Goal: Task Accomplishment & Management: Manage account settings

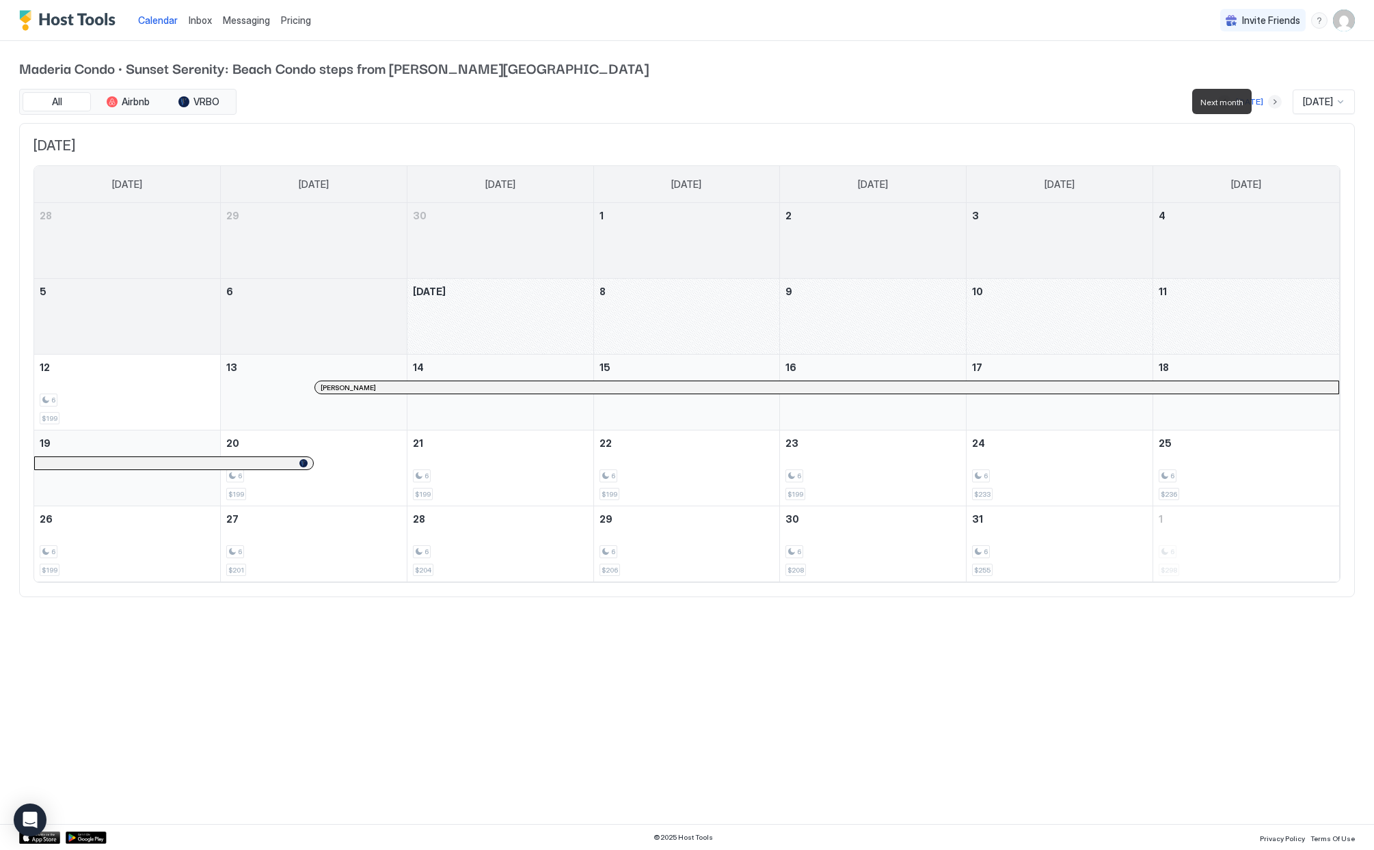
click at [1268, 99] on button "Next month" at bounding box center [1275, 102] width 14 height 14
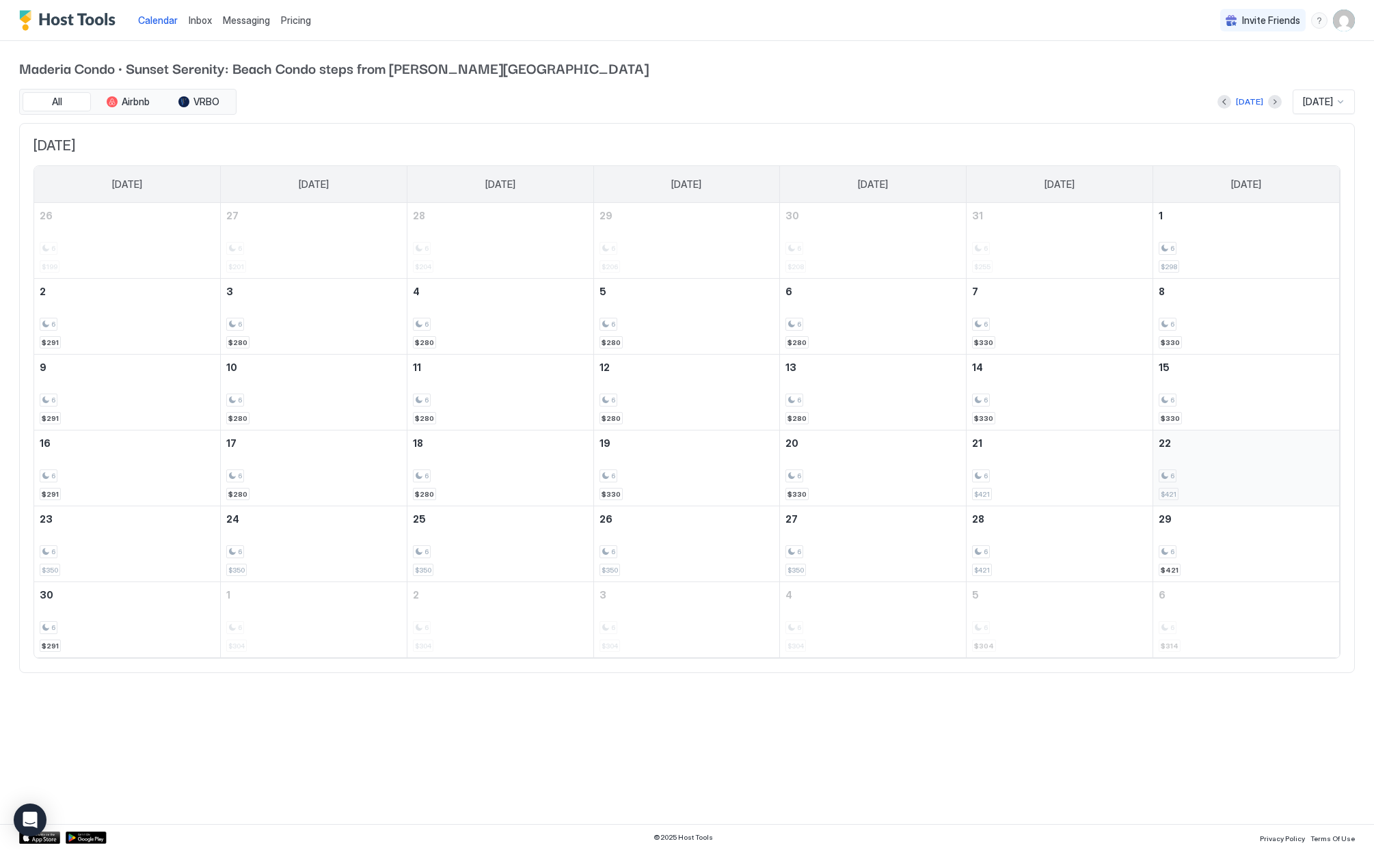
click at [1258, 474] on div "6" at bounding box center [1246, 476] width 175 height 13
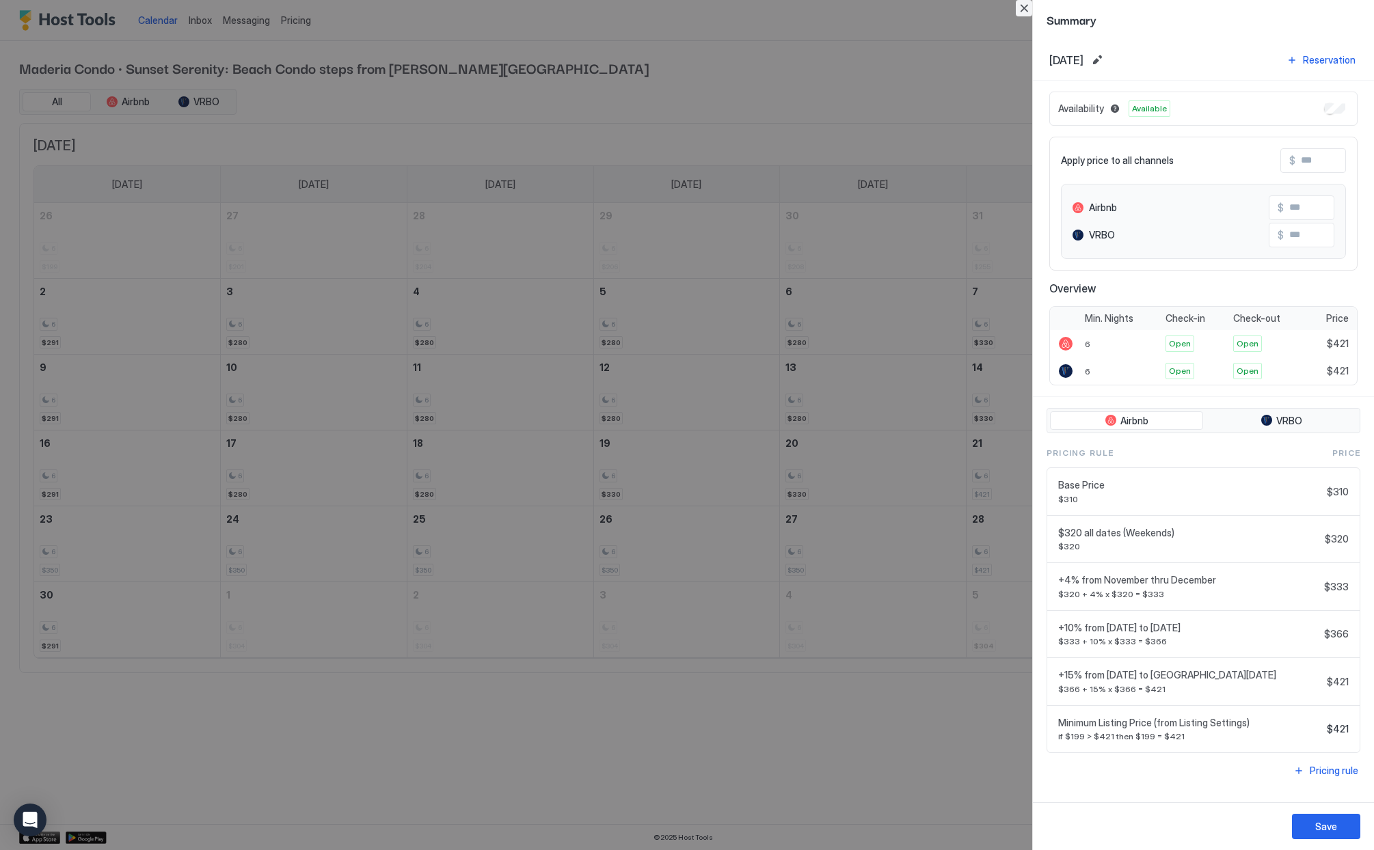
click at [1031, 10] on button "Close" at bounding box center [1024, 8] width 16 height 16
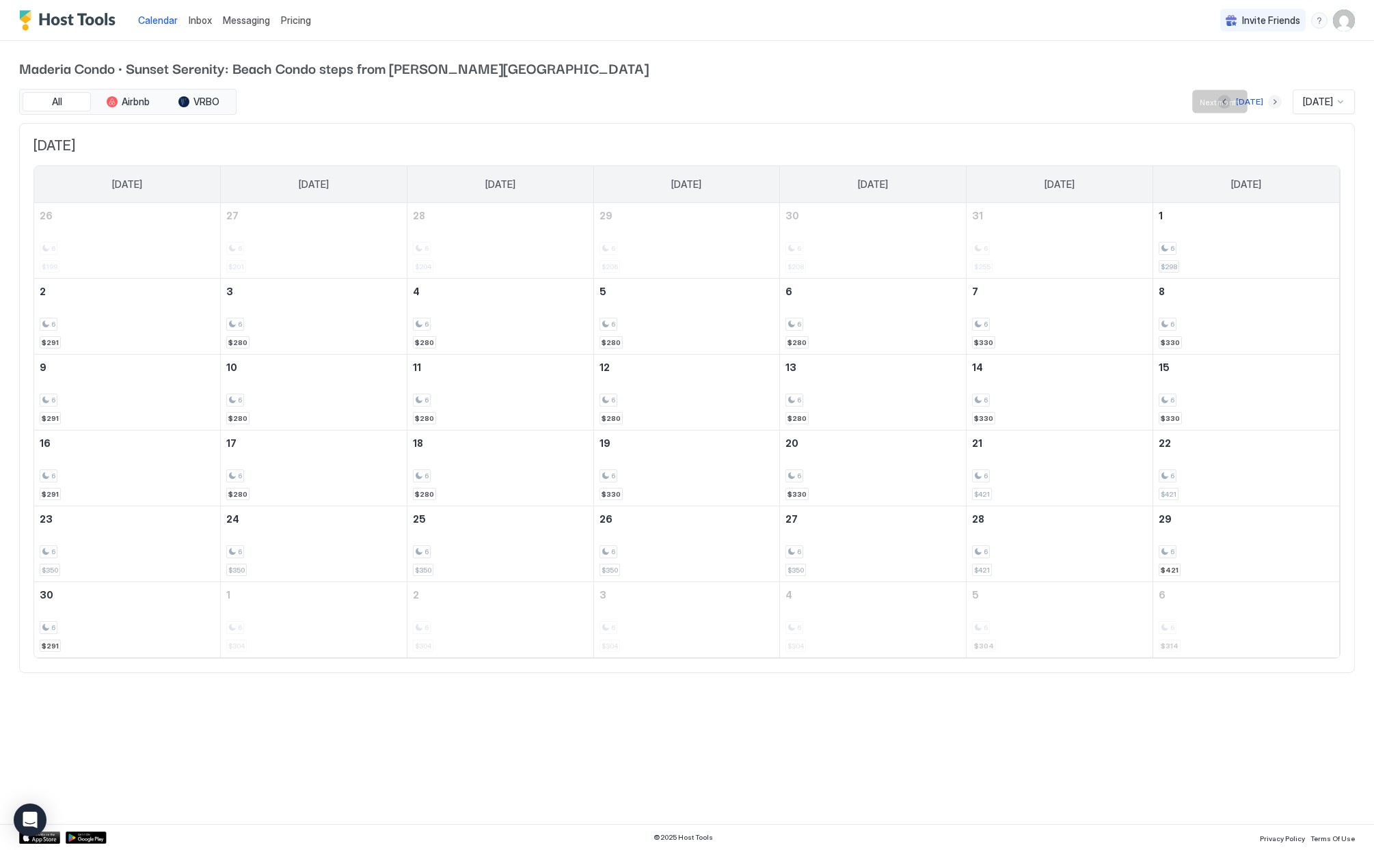
click at [1268, 105] on button "Next month" at bounding box center [1275, 102] width 14 height 14
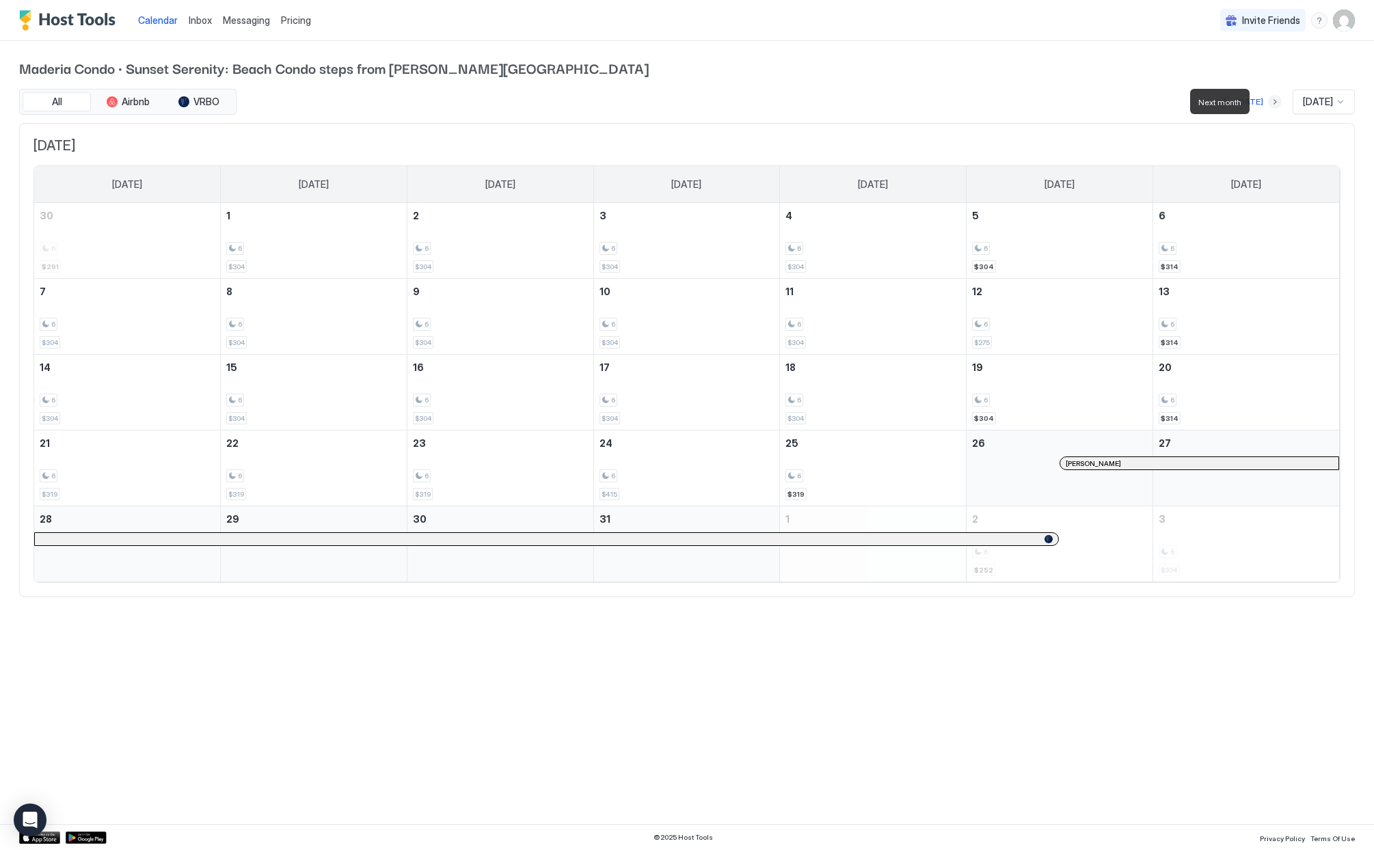
click at [1268, 100] on button "Next month" at bounding box center [1275, 102] width 14 height 14
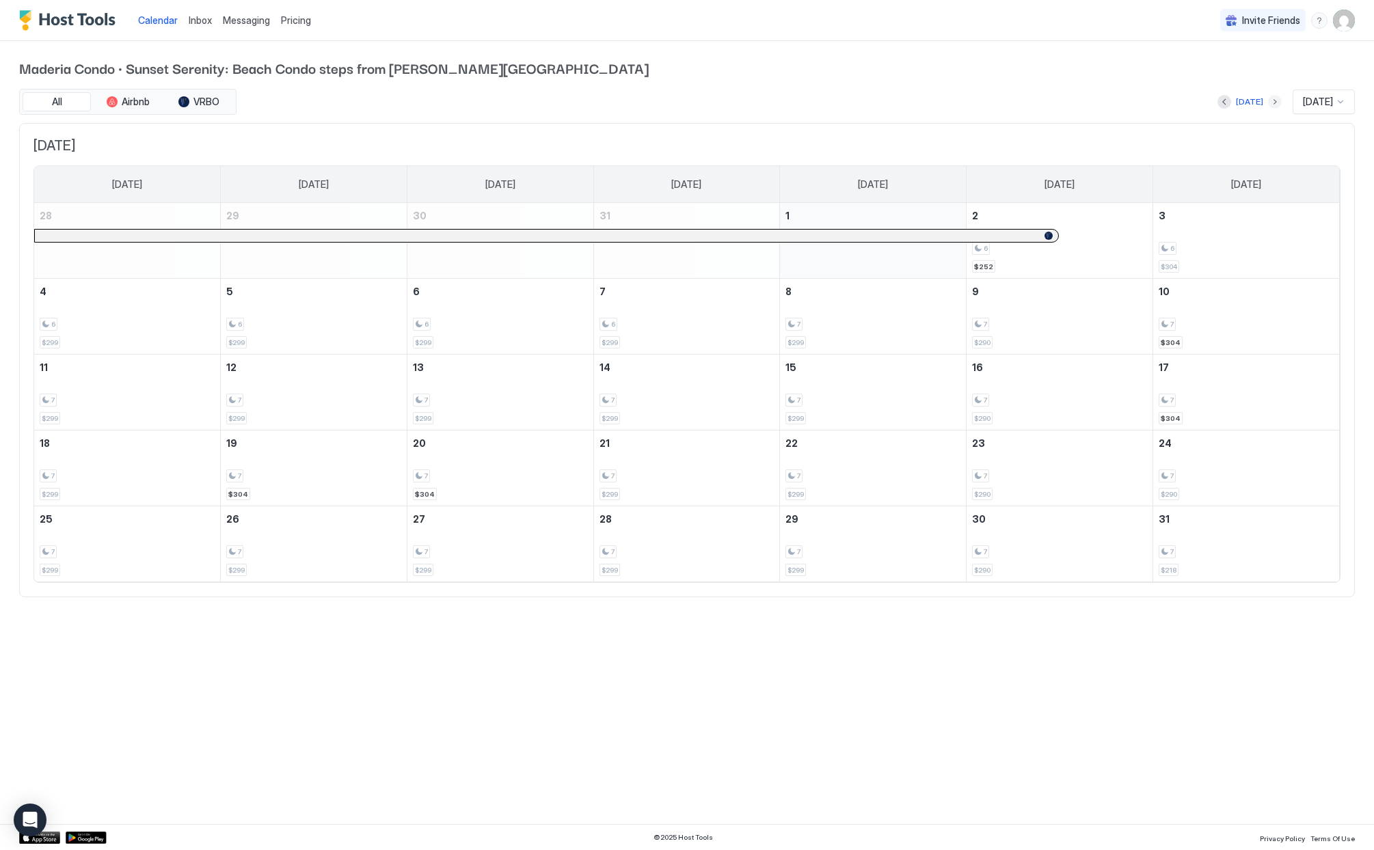
click at [1268, 98] on button "Next month" at bounding box center [1275, 102] width 14 height 14
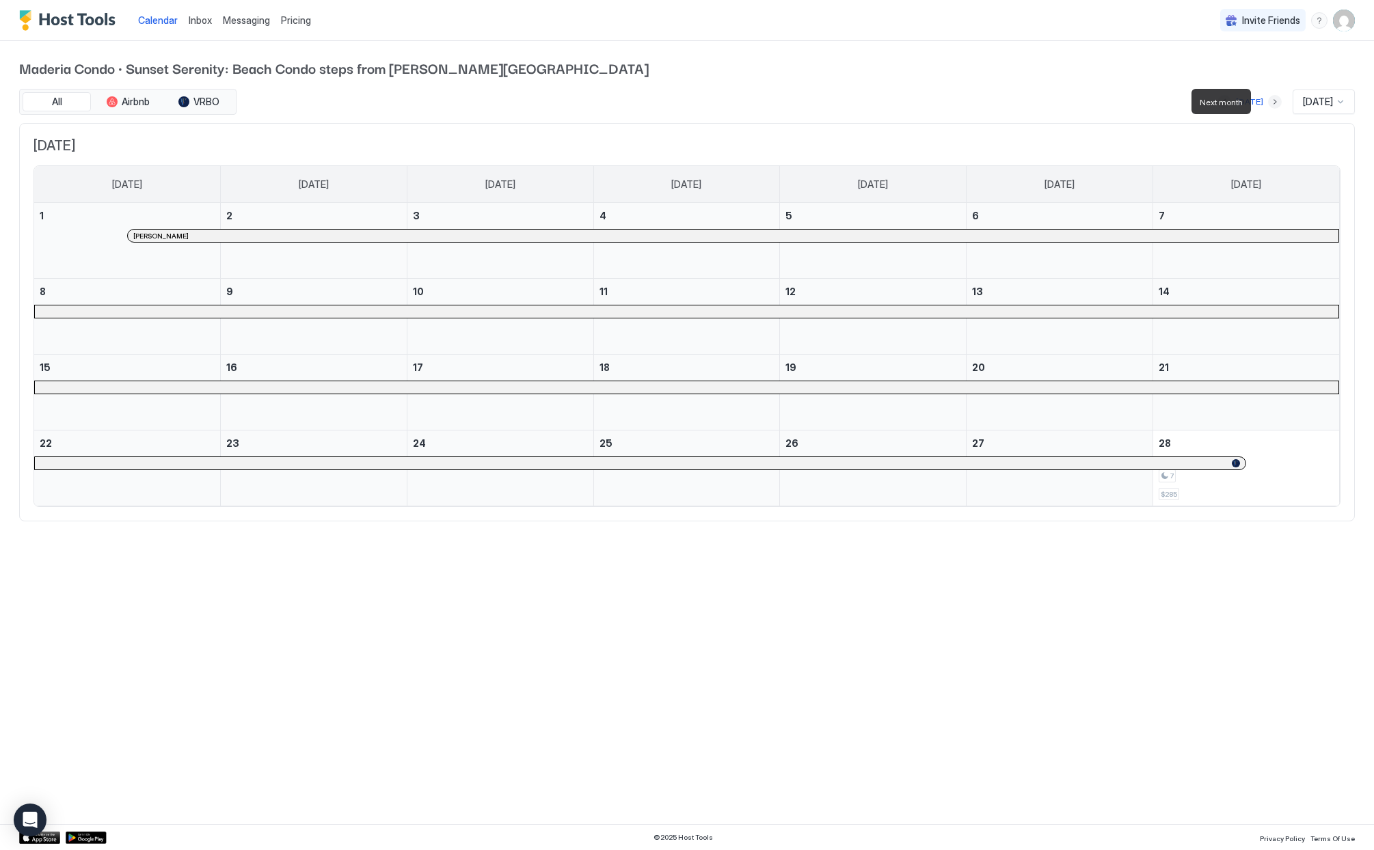
click at [1268, 102] on button "Next month" at bounding box center [1275, 102] width 14 height 14
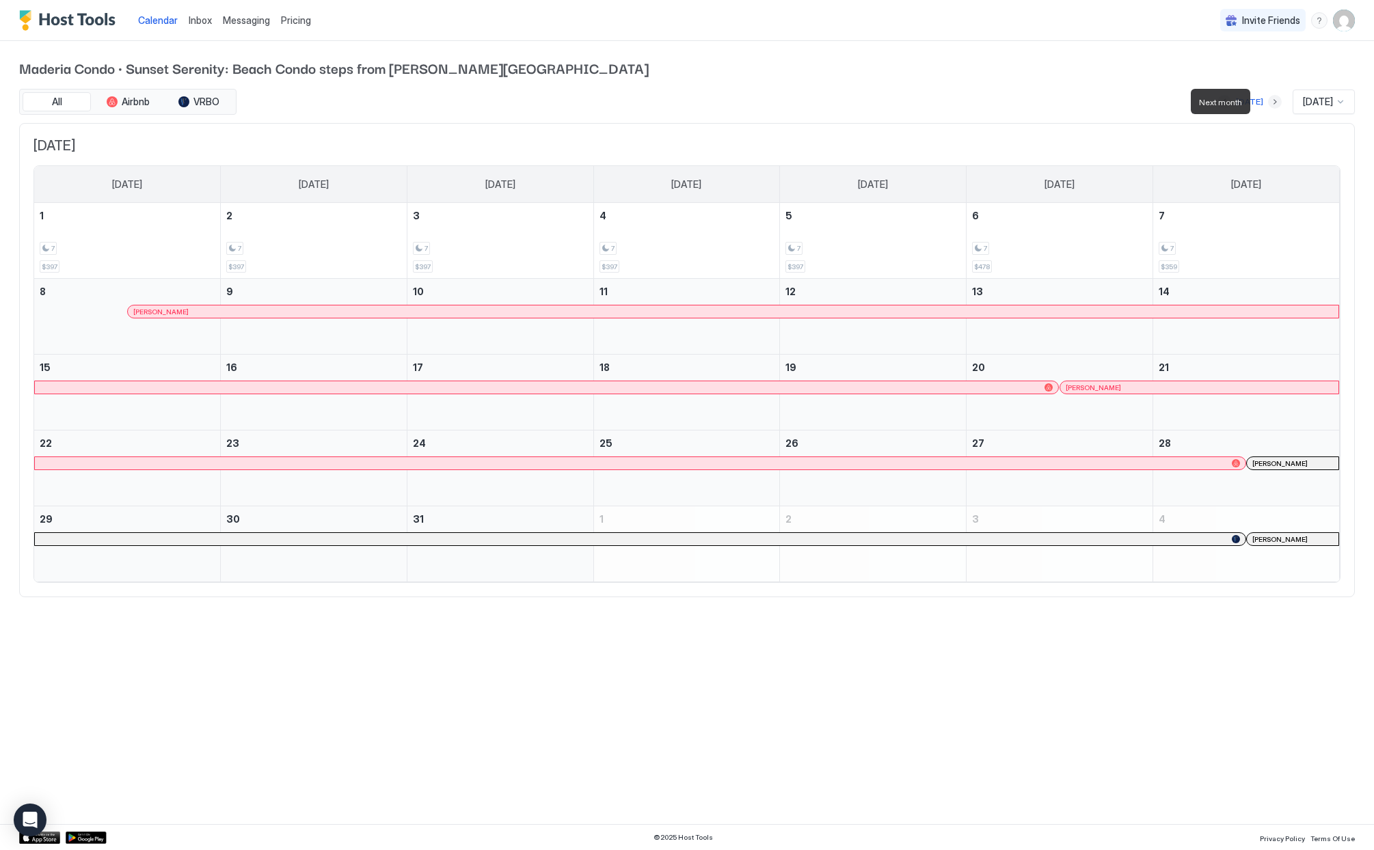
click at [1268, 98] on button "Next month" at bounding box center [1275, 102] width 14 height 14
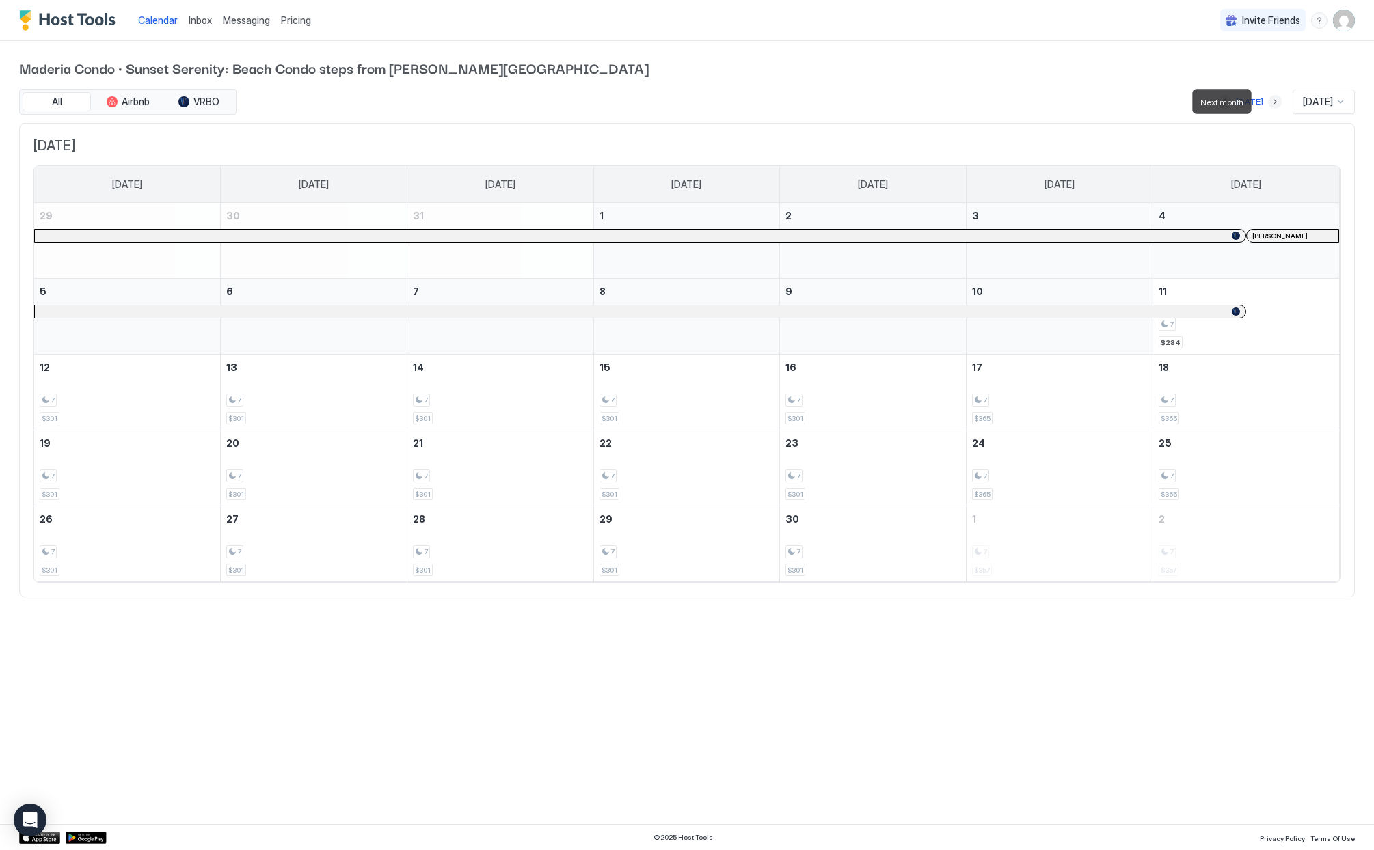
click at [1268, 105] on button "Next month" at bounding box center [1275, 102] width 14 height 14
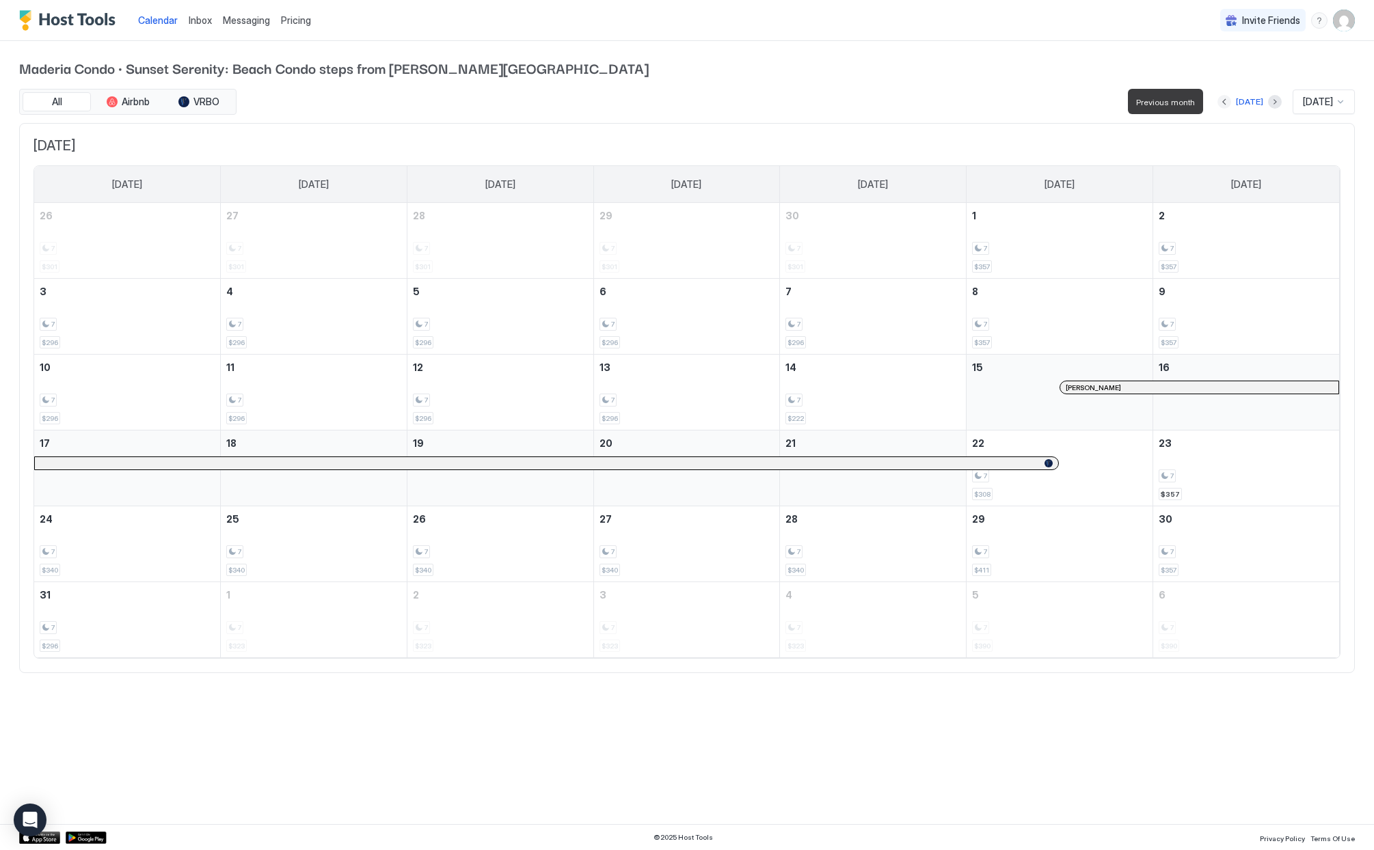
click at [1221, 101] on button "Previous month" at bounding box center [1224, 102] width 14 height 14
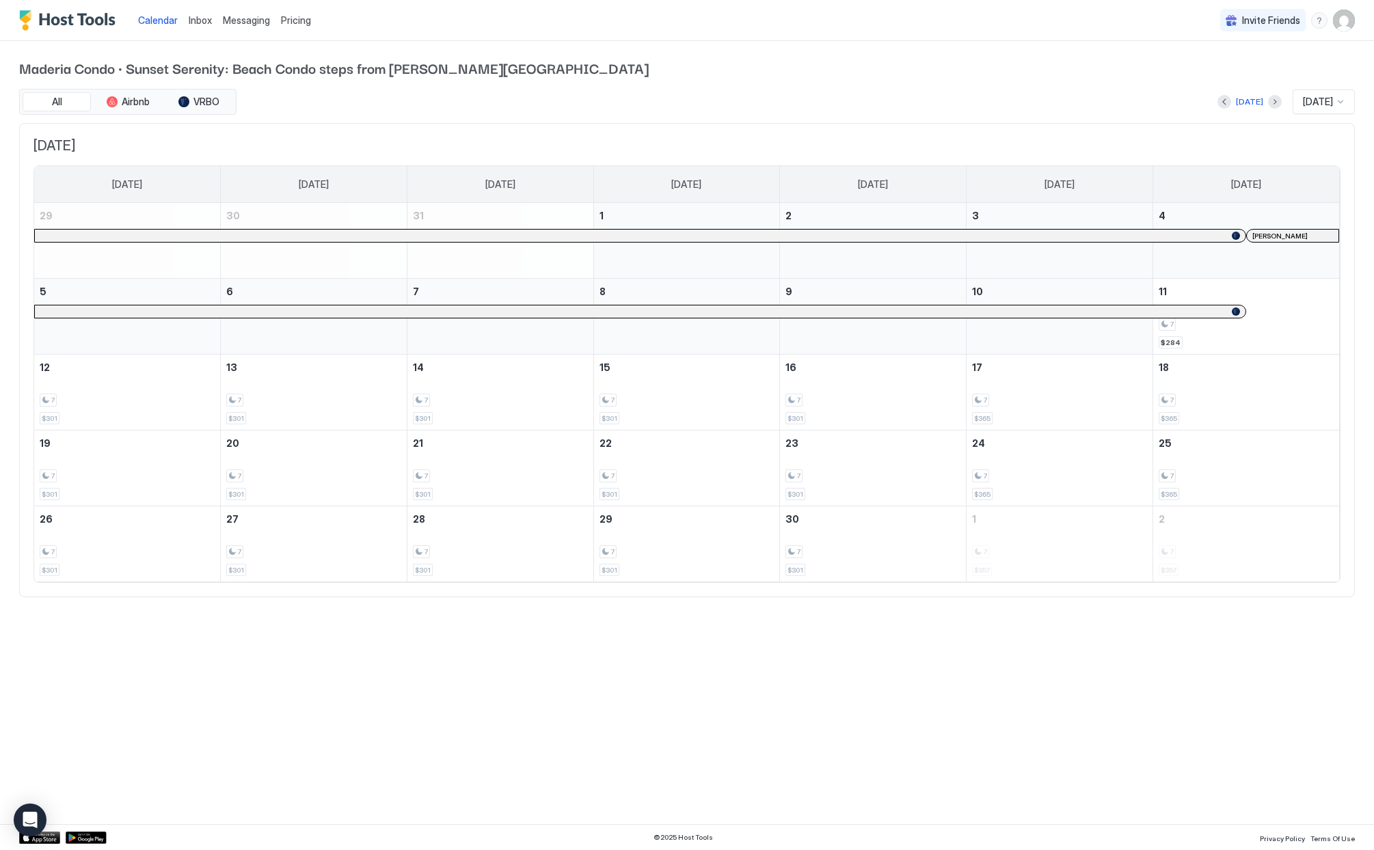
click at [1340, 24] on img "User profile" at bounding box center [1344, 21] width 22 height 22
click at [1220, 81] on span "Settings" at bounding box center [1220, 76] width 37 height 12
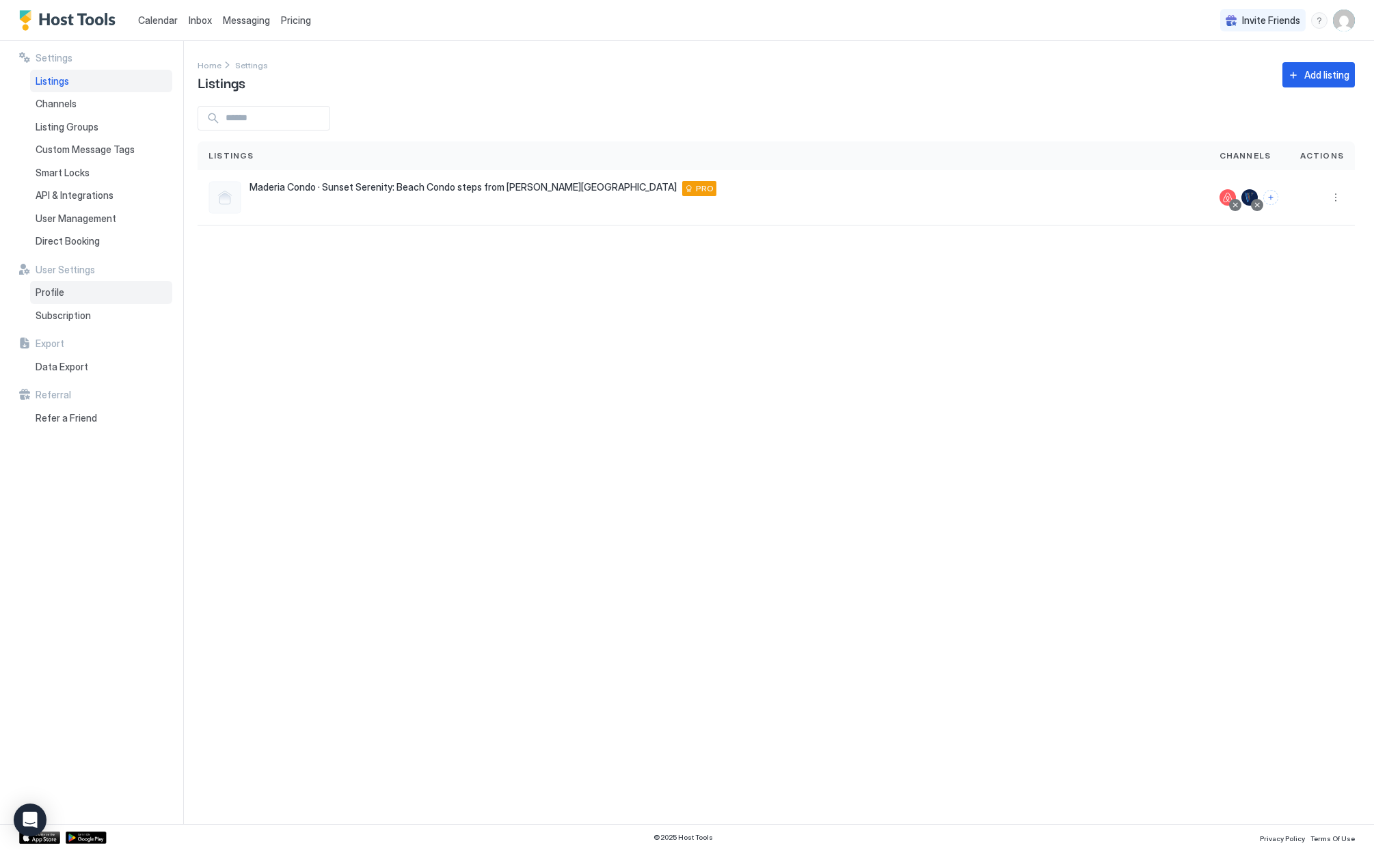
click at [42, 293] on span "Profile" at bounding box center [50, 292] width 29 height 12
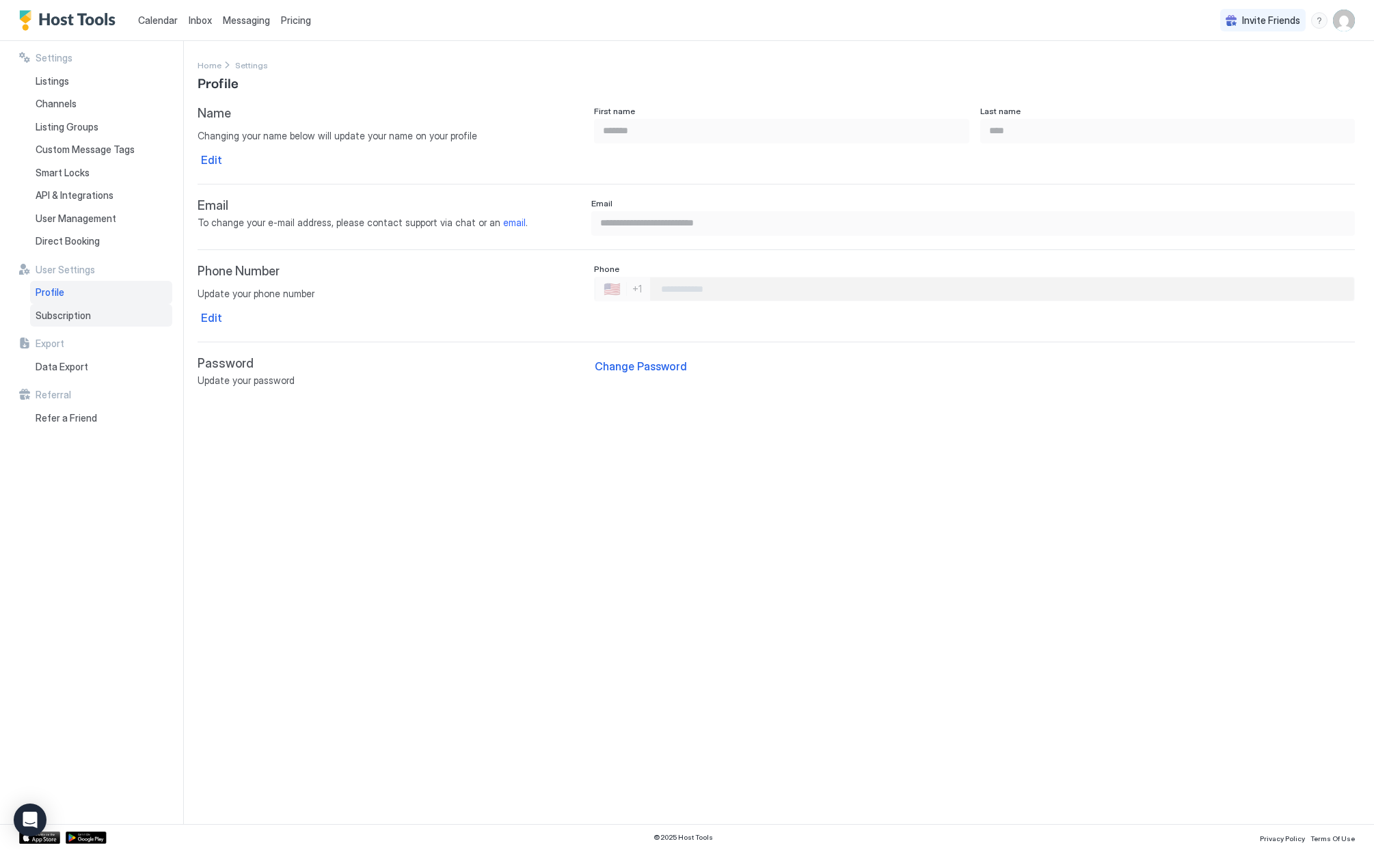
click at [79, 317] on span "Subscription" at bounding box center [63, 316] width 55 height 12
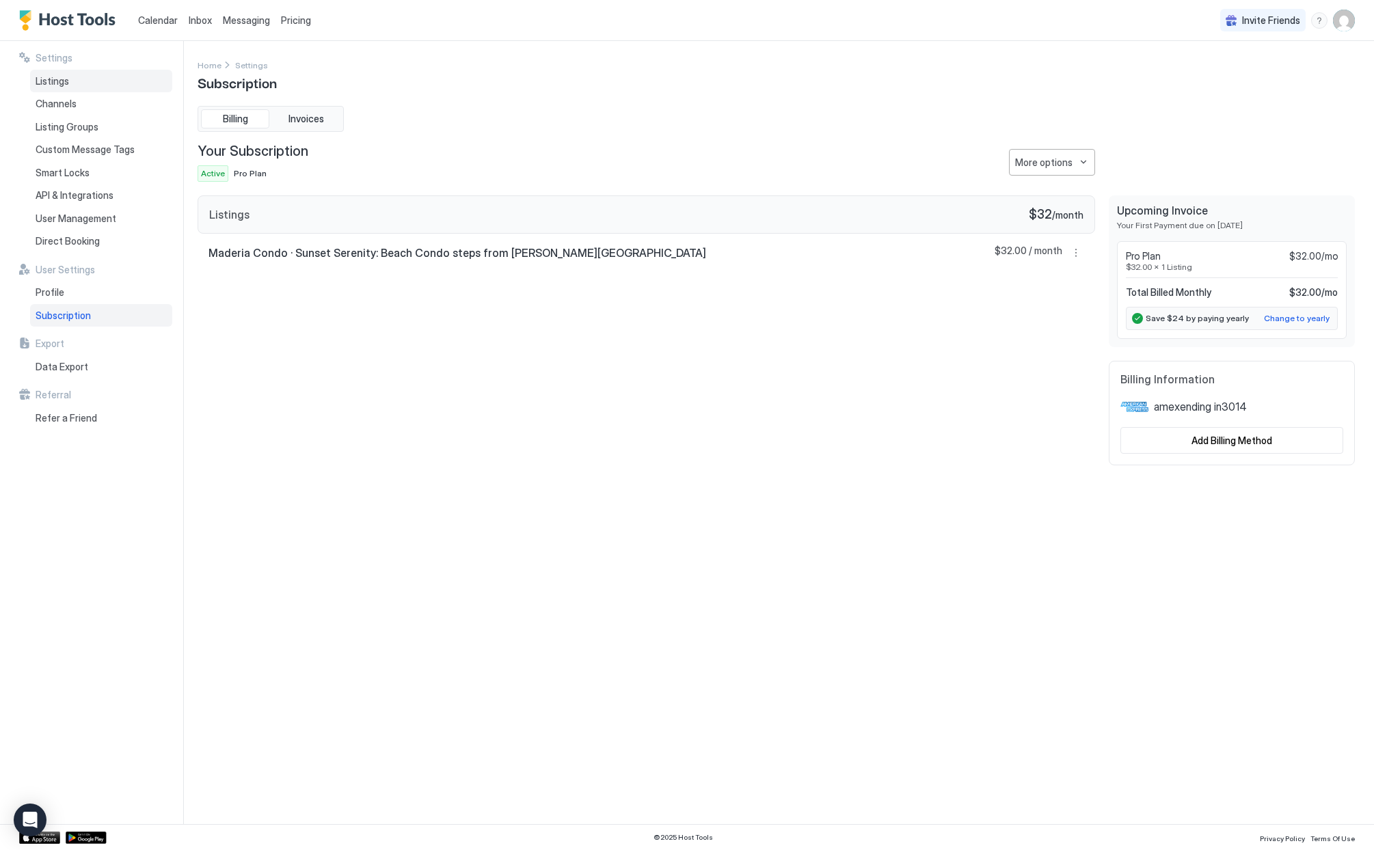
click at [94, 87] on div "Listings" at bounding box center [101, 81] width 142 height 23
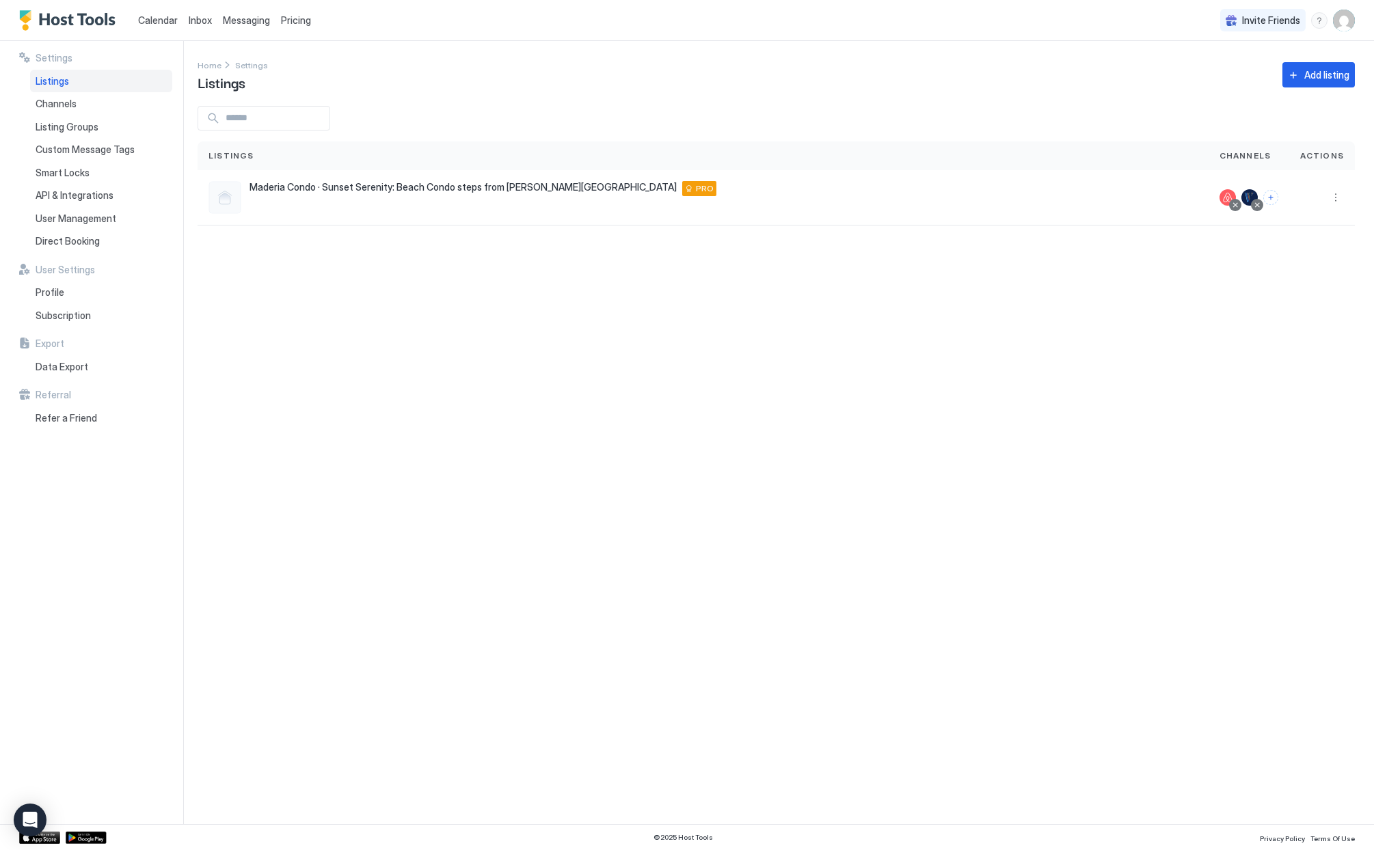
click at [161, 20] on span "Calendar" at bounding box center [158, 20] width 40 height 12
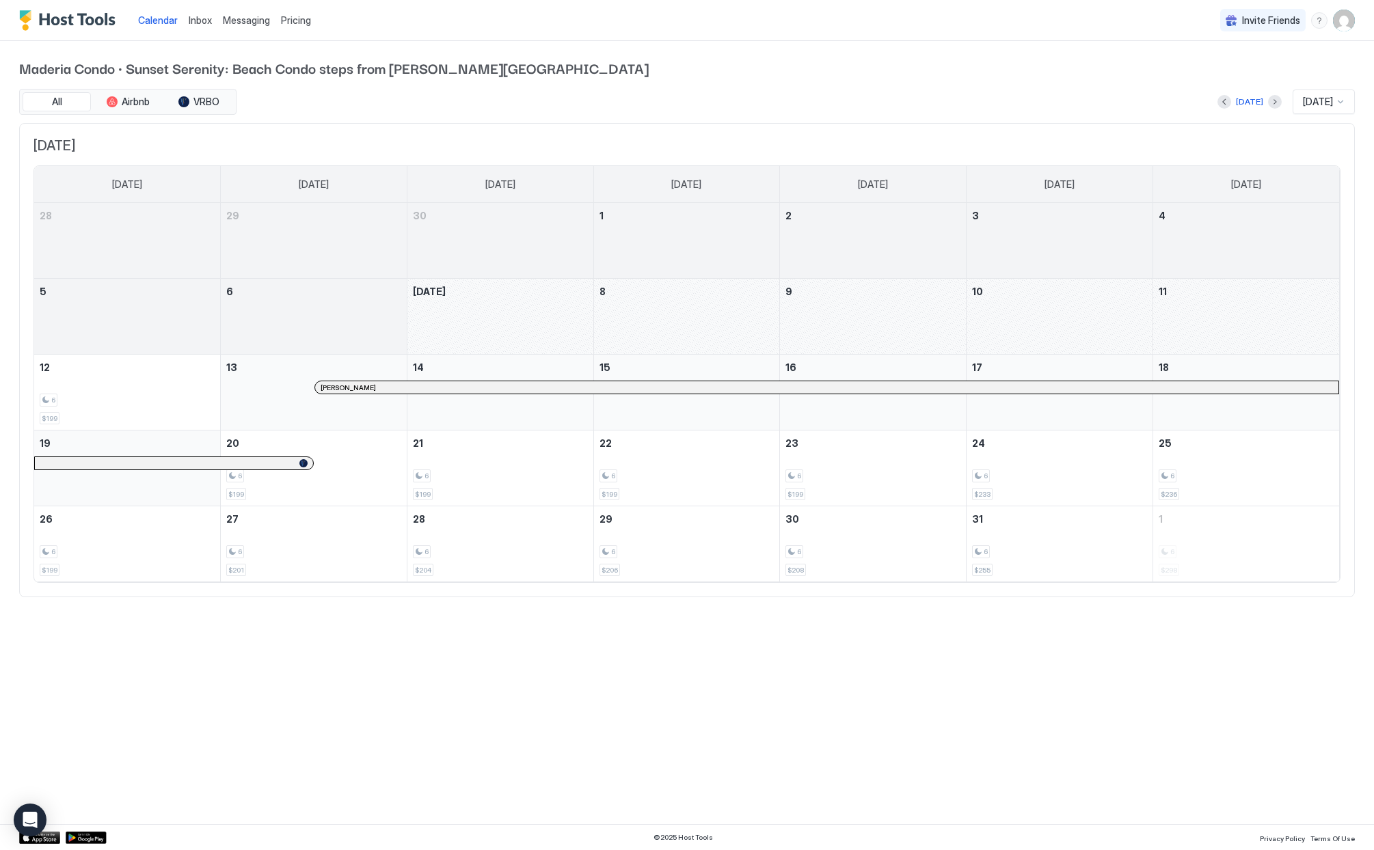
click at [296, 19] on span "Pricing" at bounding box center [296, 20] width 30 height 12
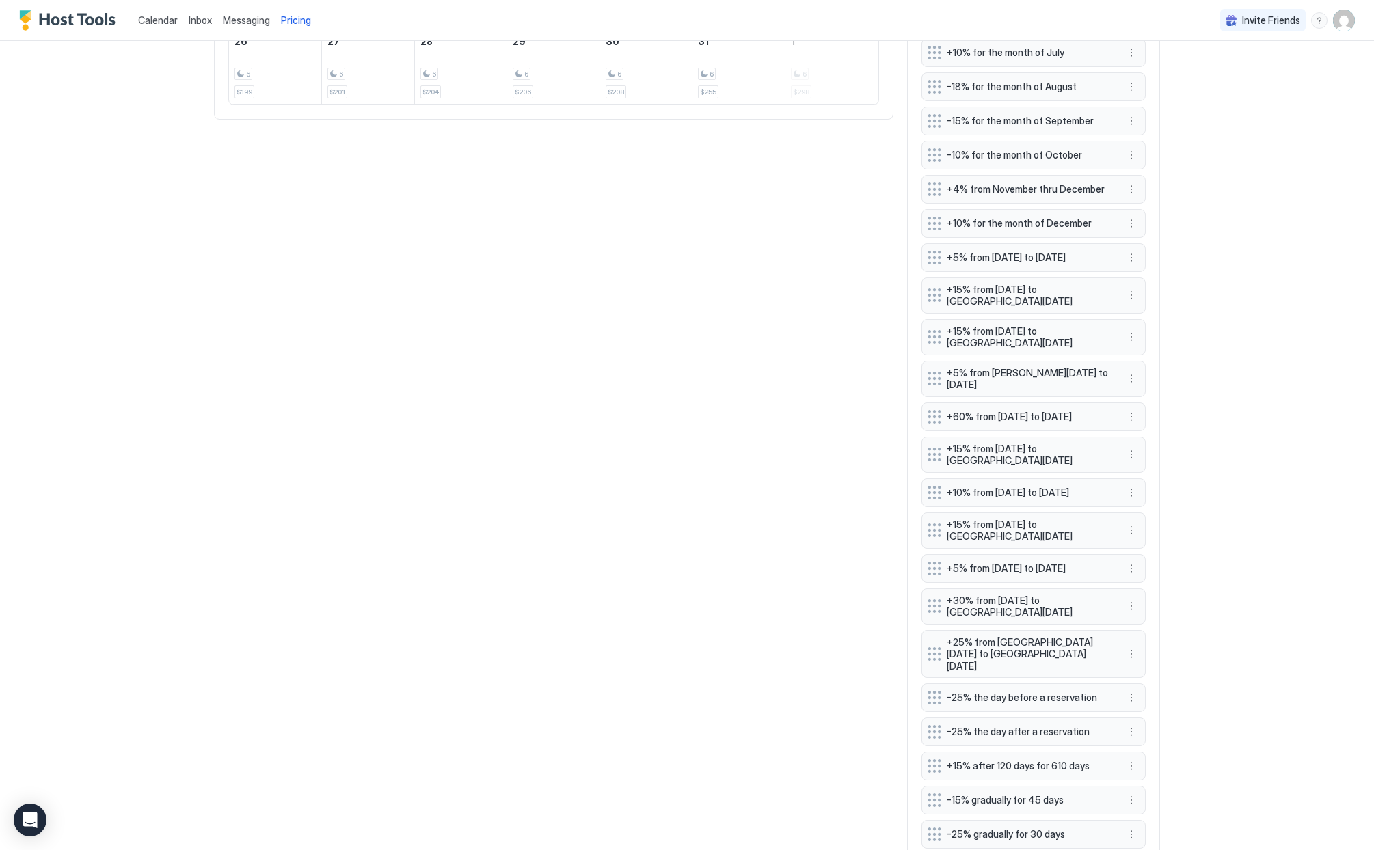
scroll to position [1024, 0]
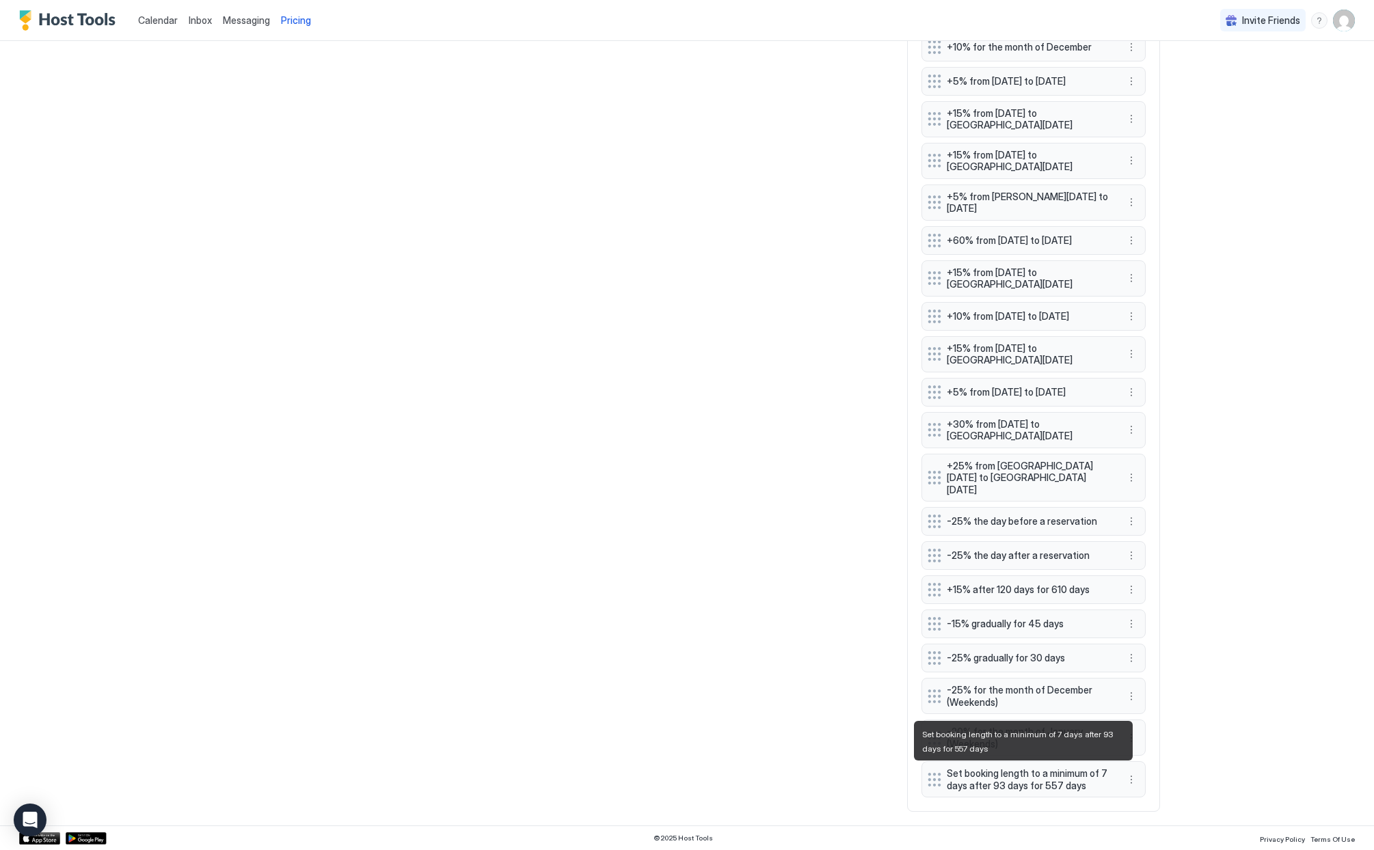
click at [987, 779] on span "Set booking length to a minimum of 7 days after 93 days for 557 days" at bounding box center [1028, 780] width 163 height 24
click at [1123, 778] on button "More options" at bounding box center [1131, 780] width 16 height 16
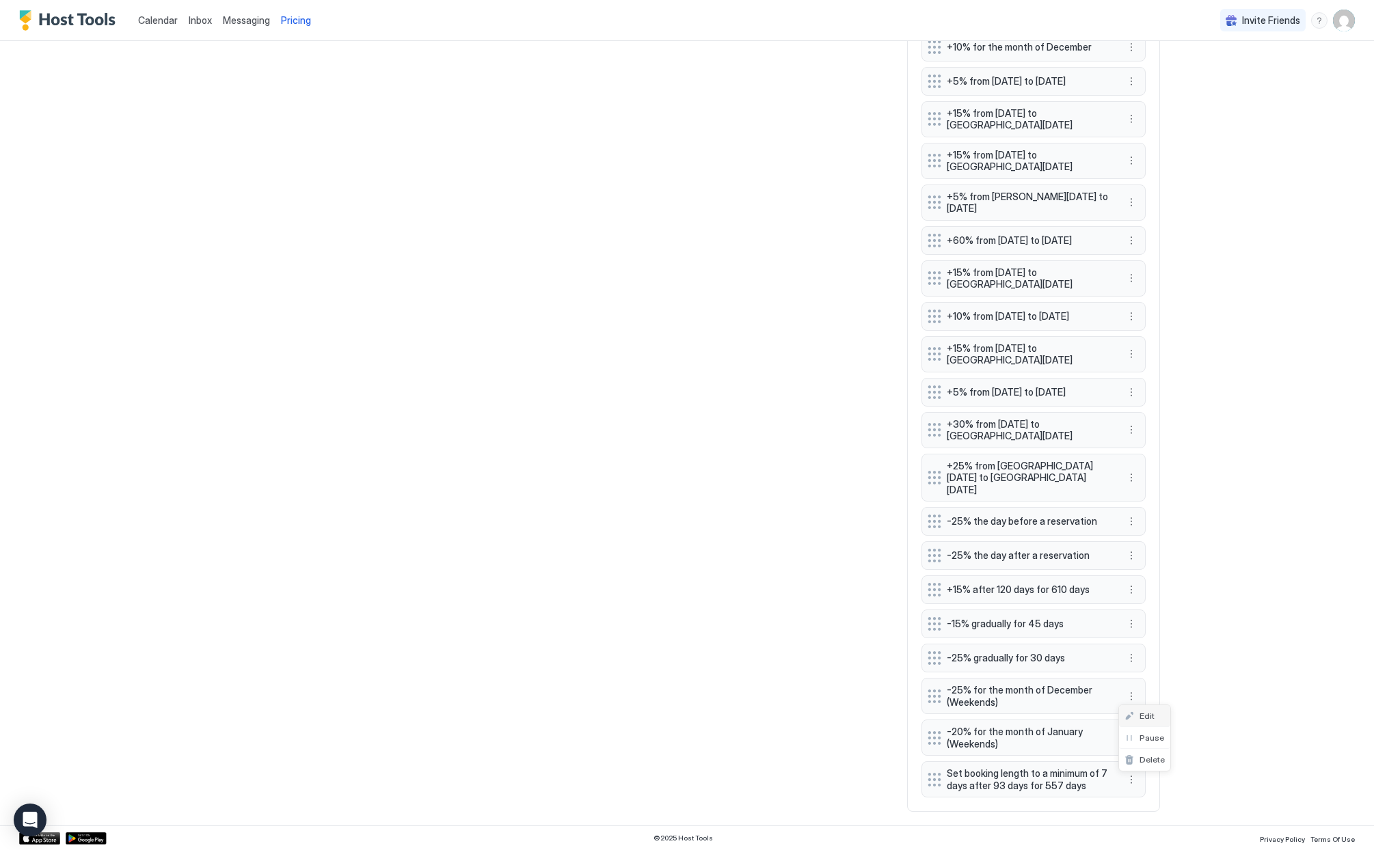
click at [1155, 712] on div "Edit" at bounding box center [1144, 716] width 51 height 22
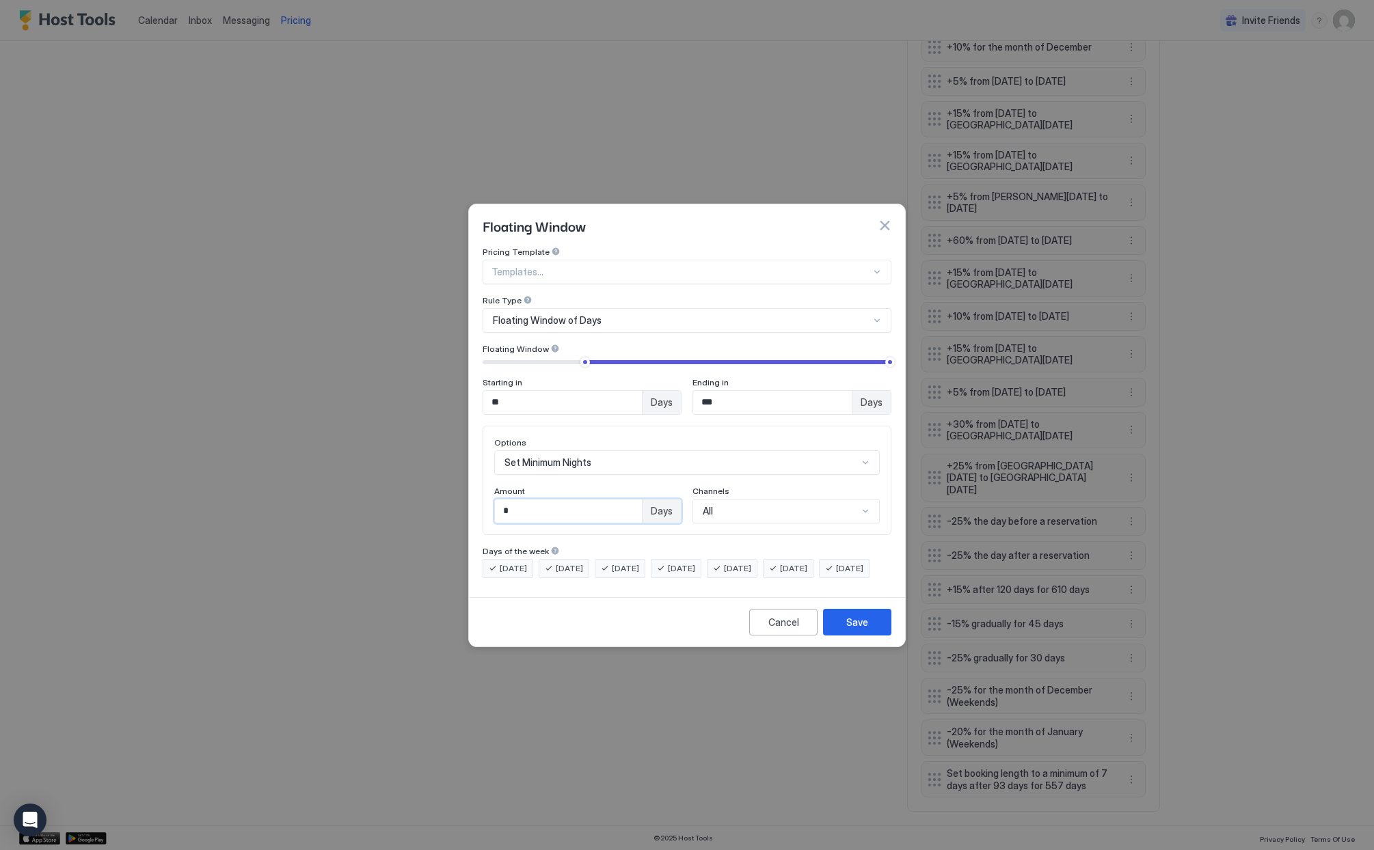
click at [523, 500] on input "*" at bounding box center [568, 511] width 147 height 23
type input "*"
click at [580, 391] on input "**" at bounding box center [562, 402] width 159 height 23
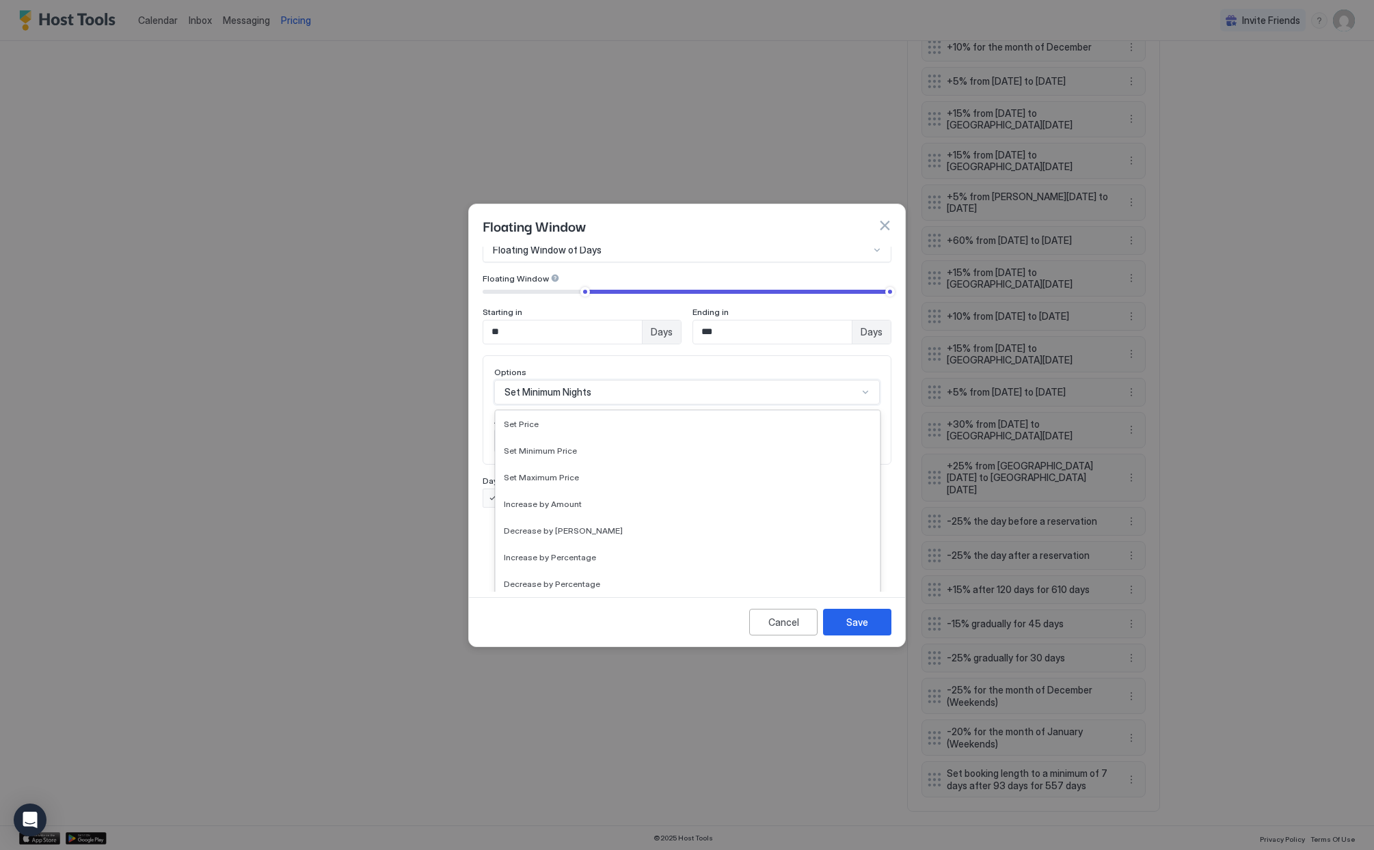
click at [868, 405] on div "Set Minimum Nights selected, 14 of 17. 17 results available. Use Up and Down to…" at bounding box center [687, 392] width 386 height 25
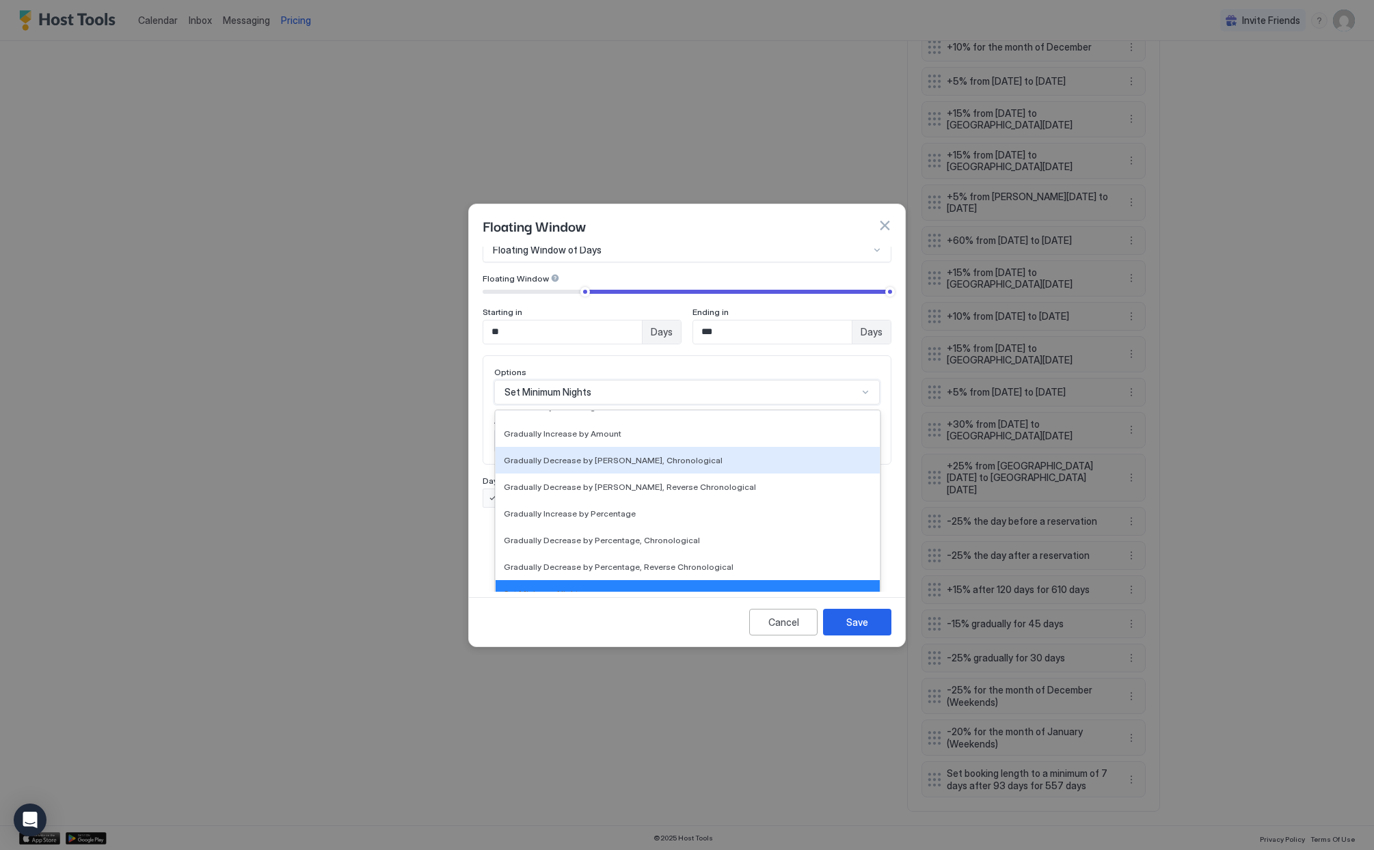
scroll to position [0, 0]
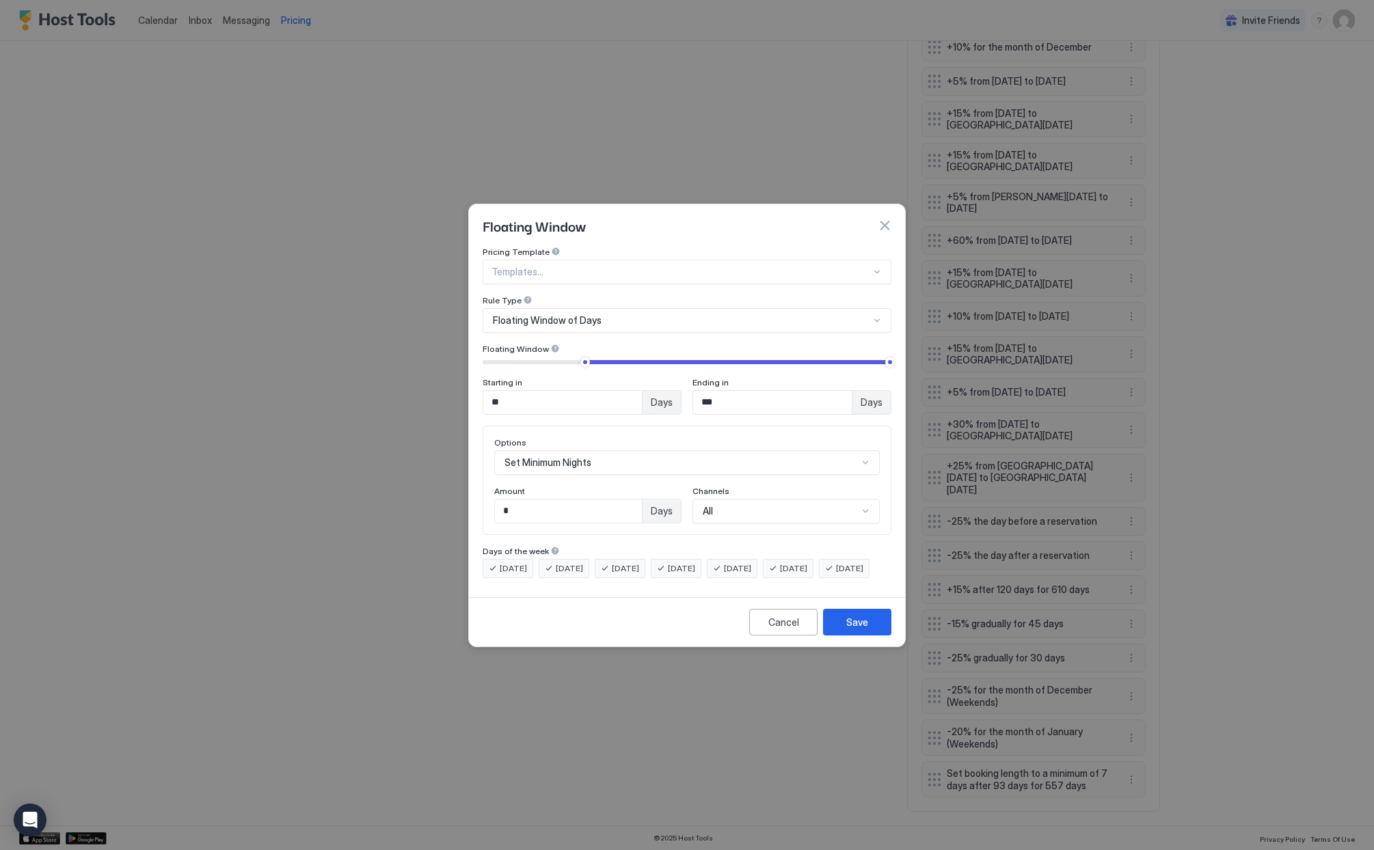
click at [424, 456] on div at bounding box center [687, 425] width 1374 height 850
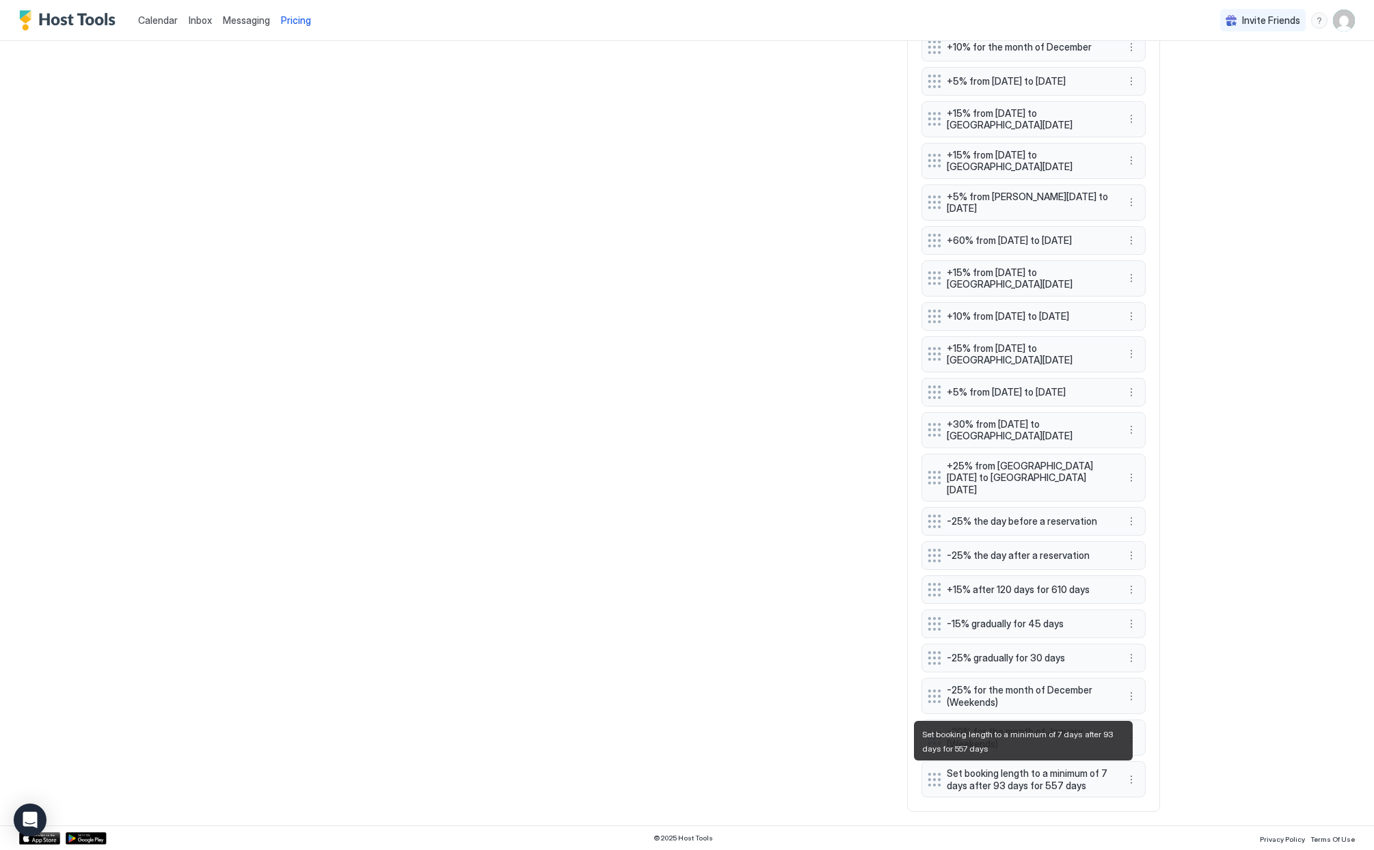
click at [988, 786] on span "Set booking length to a minimum of 7 days after 93 days for 557 days" at bounding box center [1028, 780] width 163 height 24
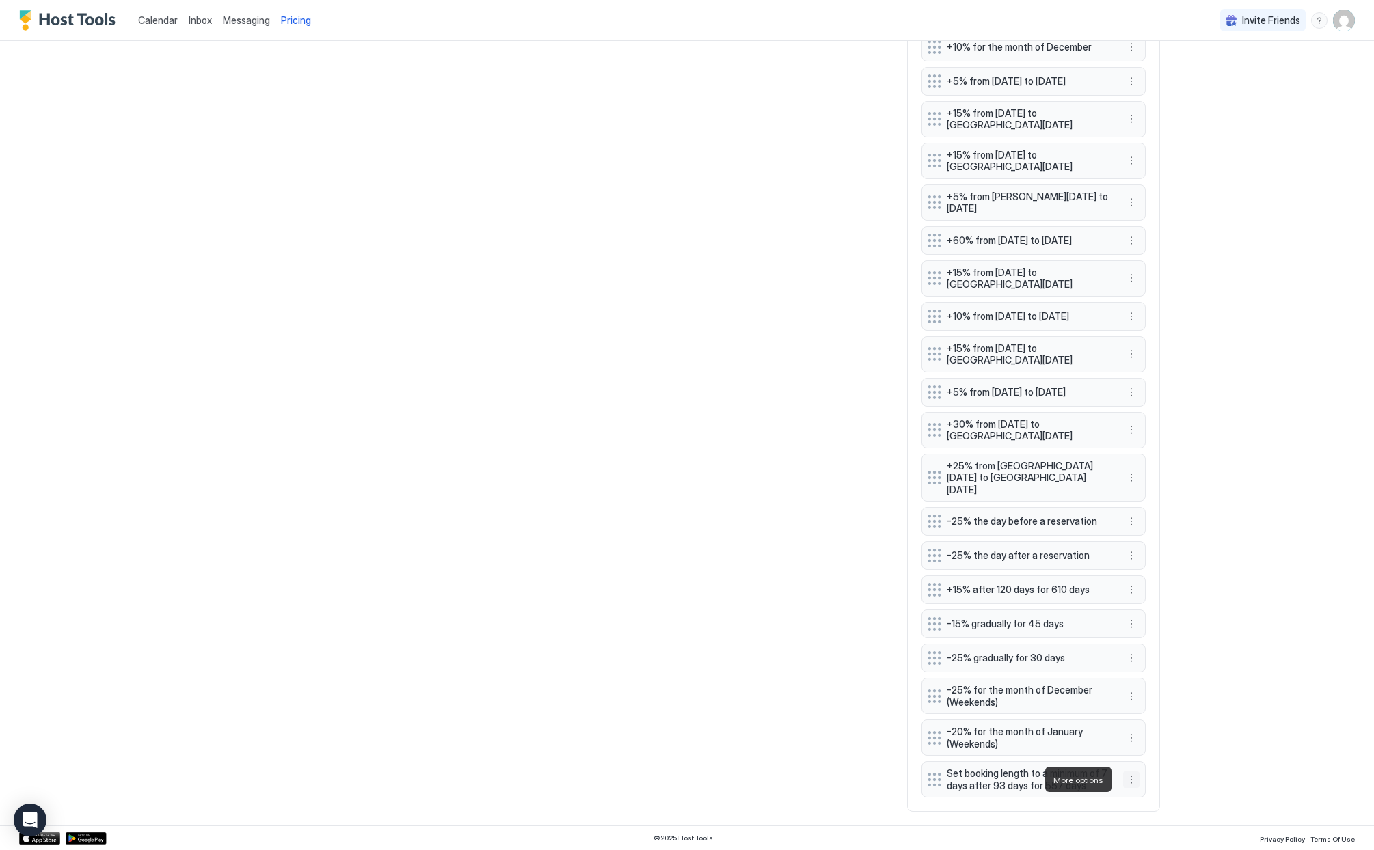
click at [1124, 779] on button "More options" at bounding box center [1131, 780] width 16 height 16
click at [1147, 714] on span "Edit" at bounding box center [1147, 716] width 15 height 10
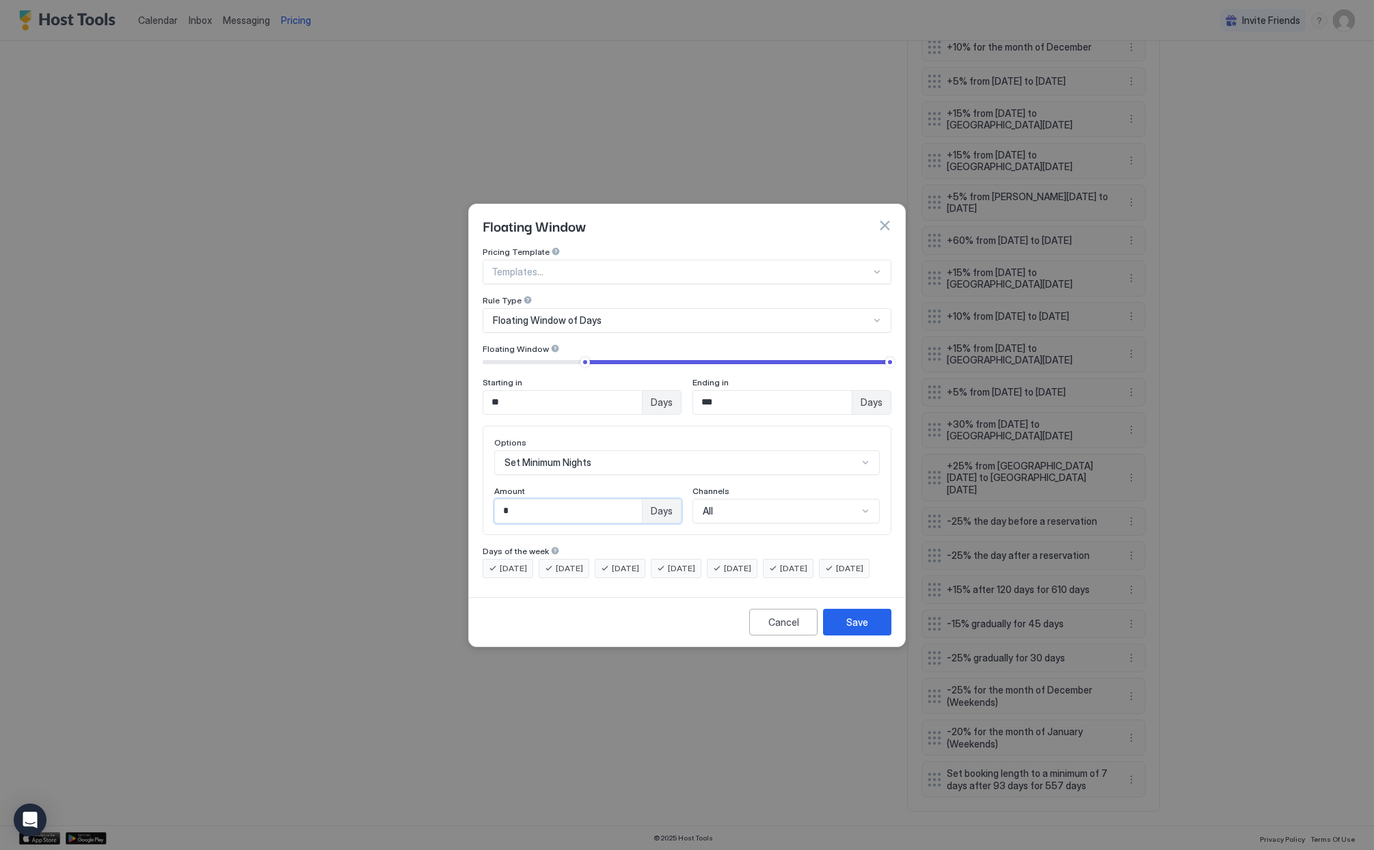
drag, startPoint x: 534, startPoint y: 501, endPoint x: 487, endPoint y: 493, distance: 47.9
click at [487, 493] on div "Options Set Minimum Nights Amount * Days Channels All" at bounding box center [687, 480] width 409 height 109
type input "*"
click at [548, 391] on input "**" at bounding box center [562, 402] width 159 height 23
type input "**"
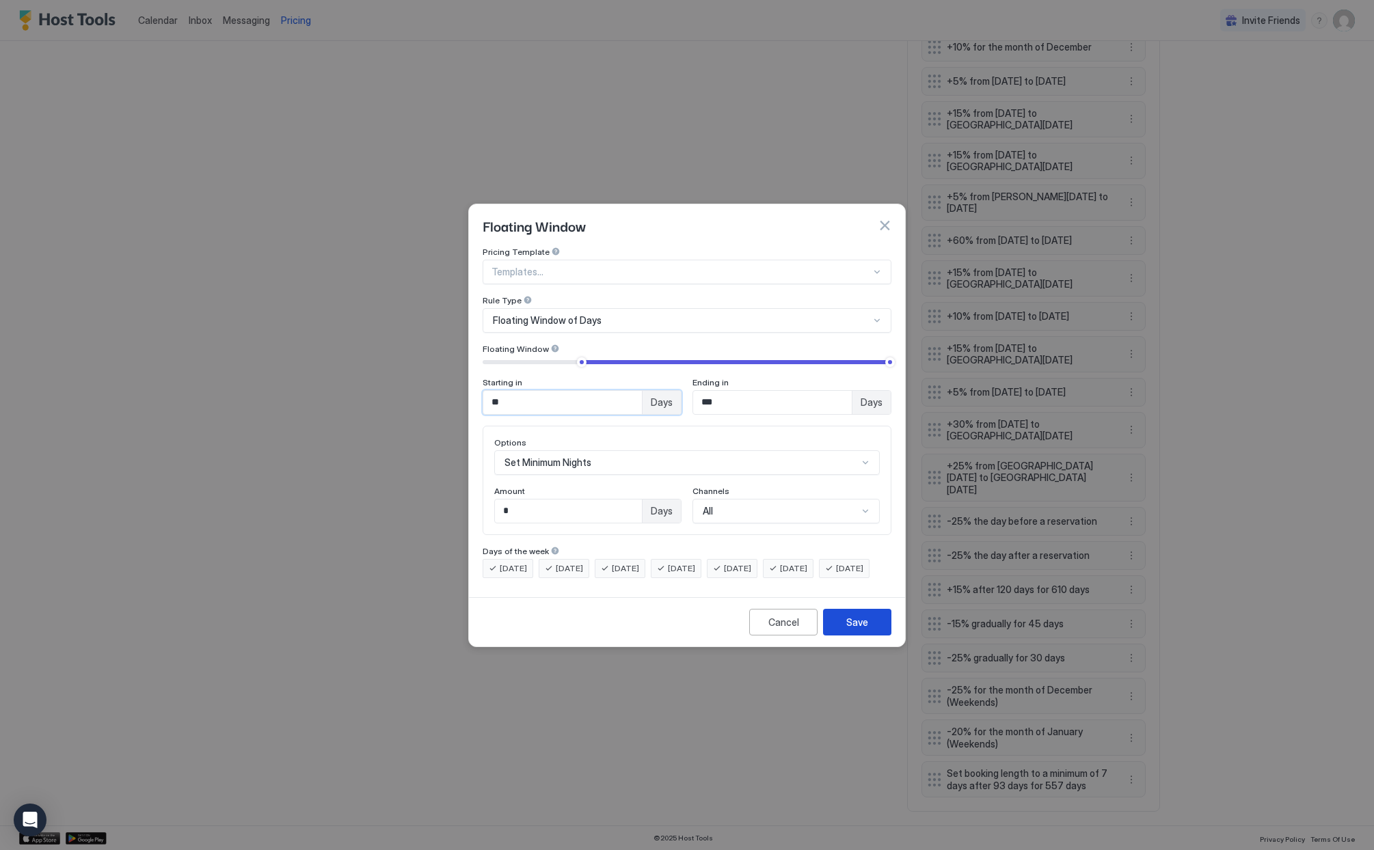
click at [857, 630] on div "Save" at bounding box center [857, 622] width 22 height 14
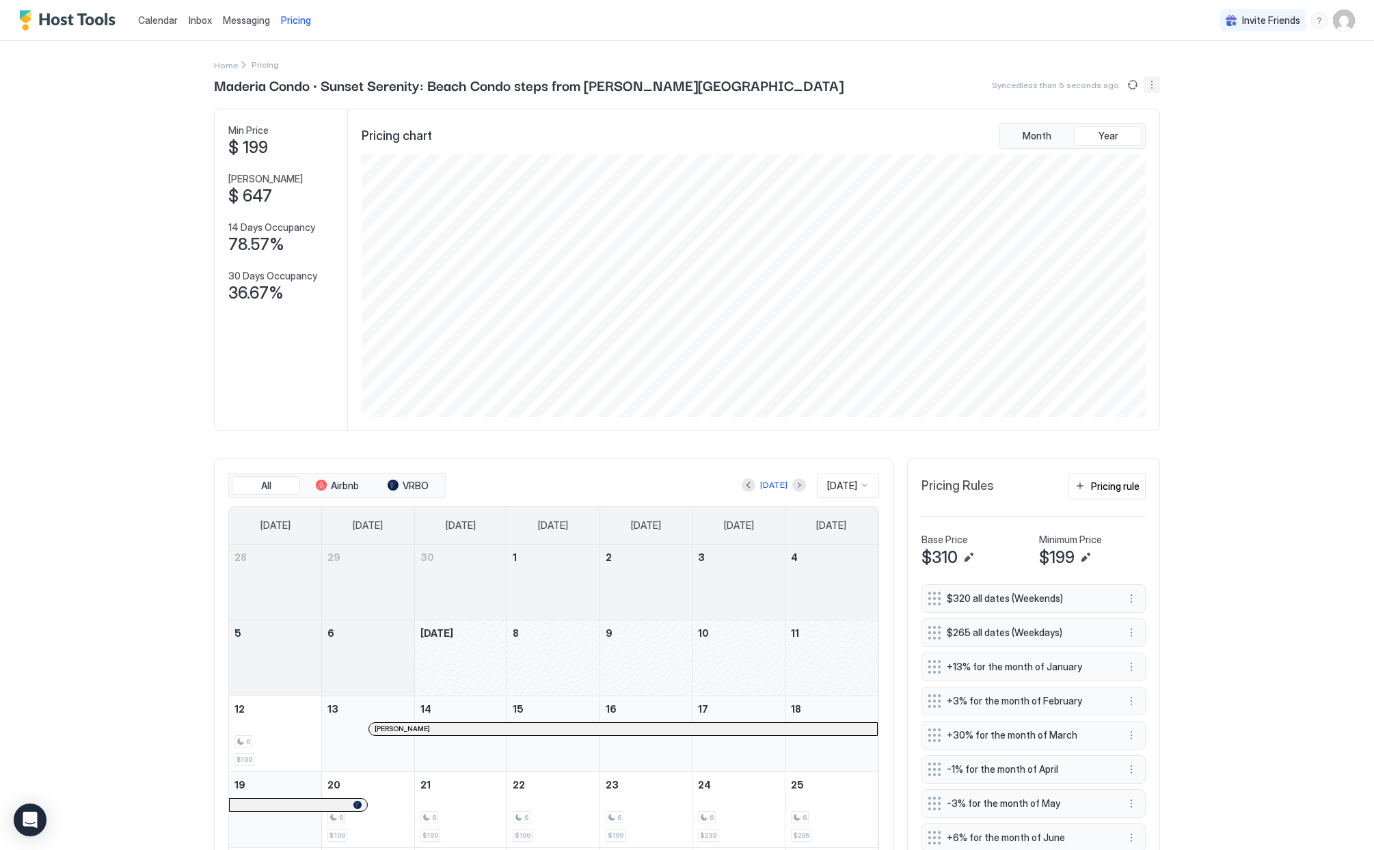
click at [1151, 86] on button "More options" at bounding box center [1152, 85] width 16 height 16
click at [1133, 130] on span "Listing Settings" at bounding box center [1123, 126] width 61 height 10
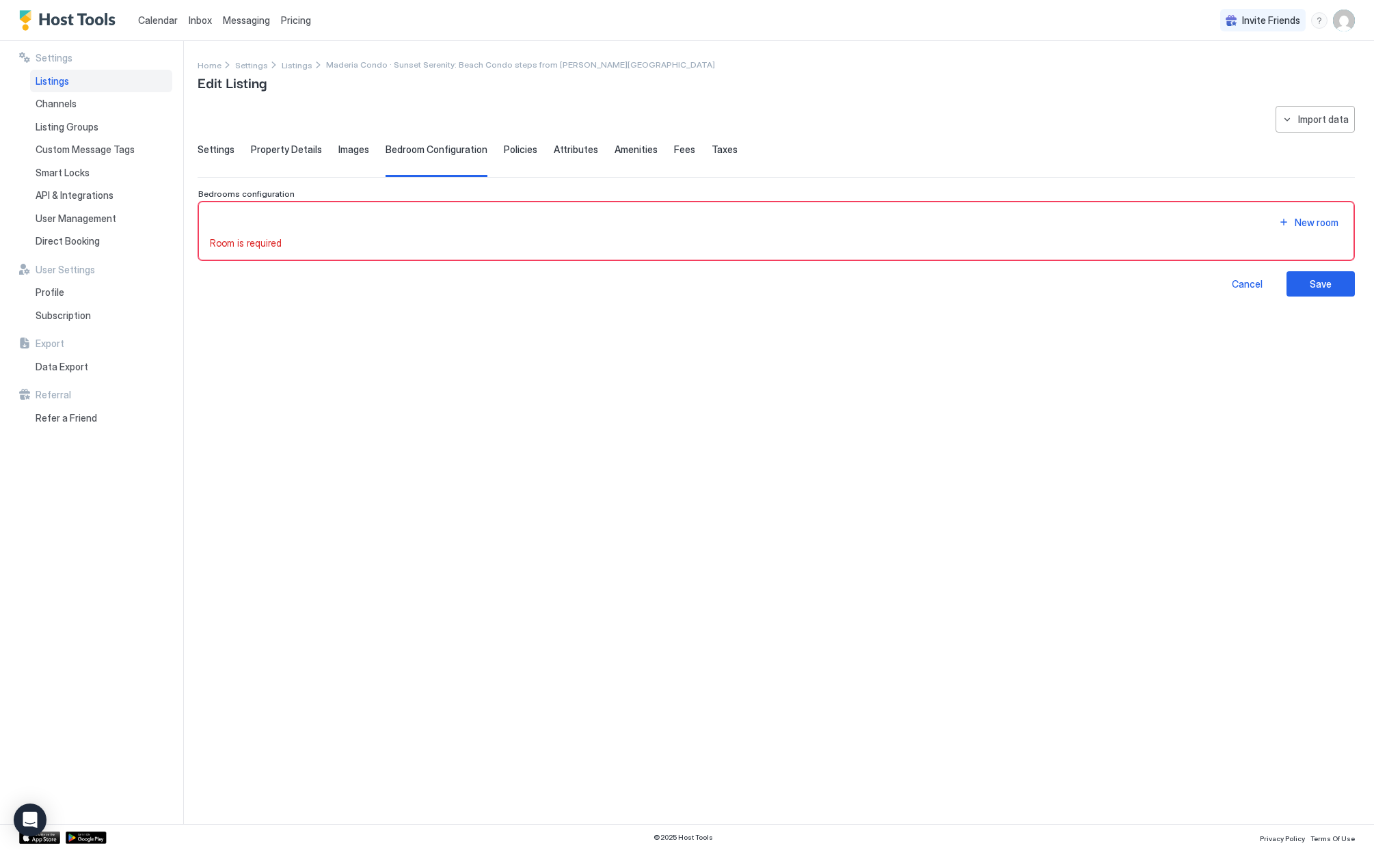
click at [207, 148] on span "Settings" at bounding box center [216, 150] width 37 height 12
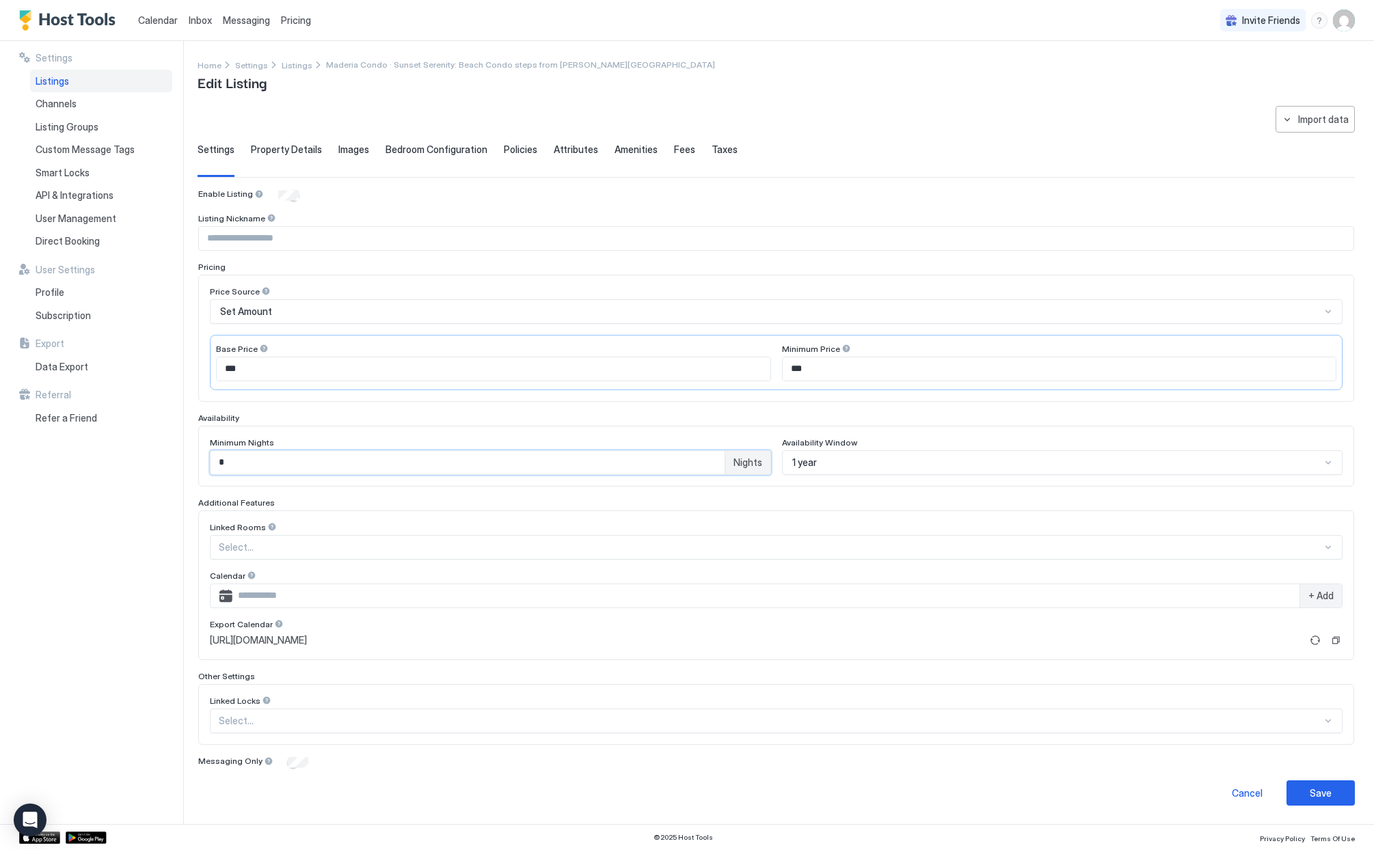
click at [252, 469] on input "*" at bounding box center [468, 462] width 514 height 23
click at [734, 463] on span "Nights" at bounding box center [747, 463] width 29 height 12
click at [219, 464] on input "*" at bounding box center [468, 462] width 514 height 23
click at [693, 462] on input "*" at bounding box center [468, 462] width 514 height 23
click at [1328, 463] on div at bounding box center [1328, 462] width 11 height 11
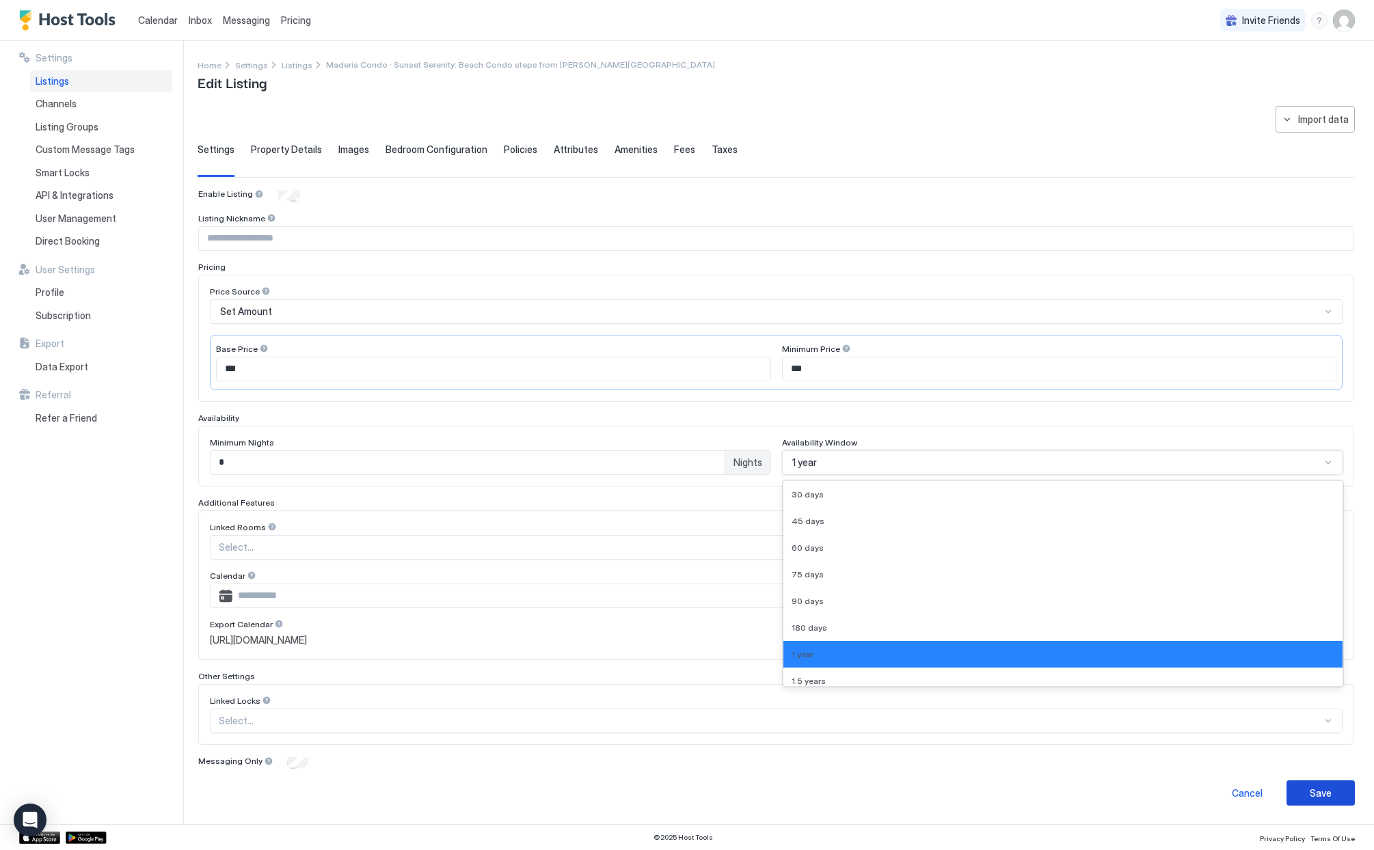
click at [1316, 800] on button "Save" at bounding box center [1320, 793] width 68 height 25
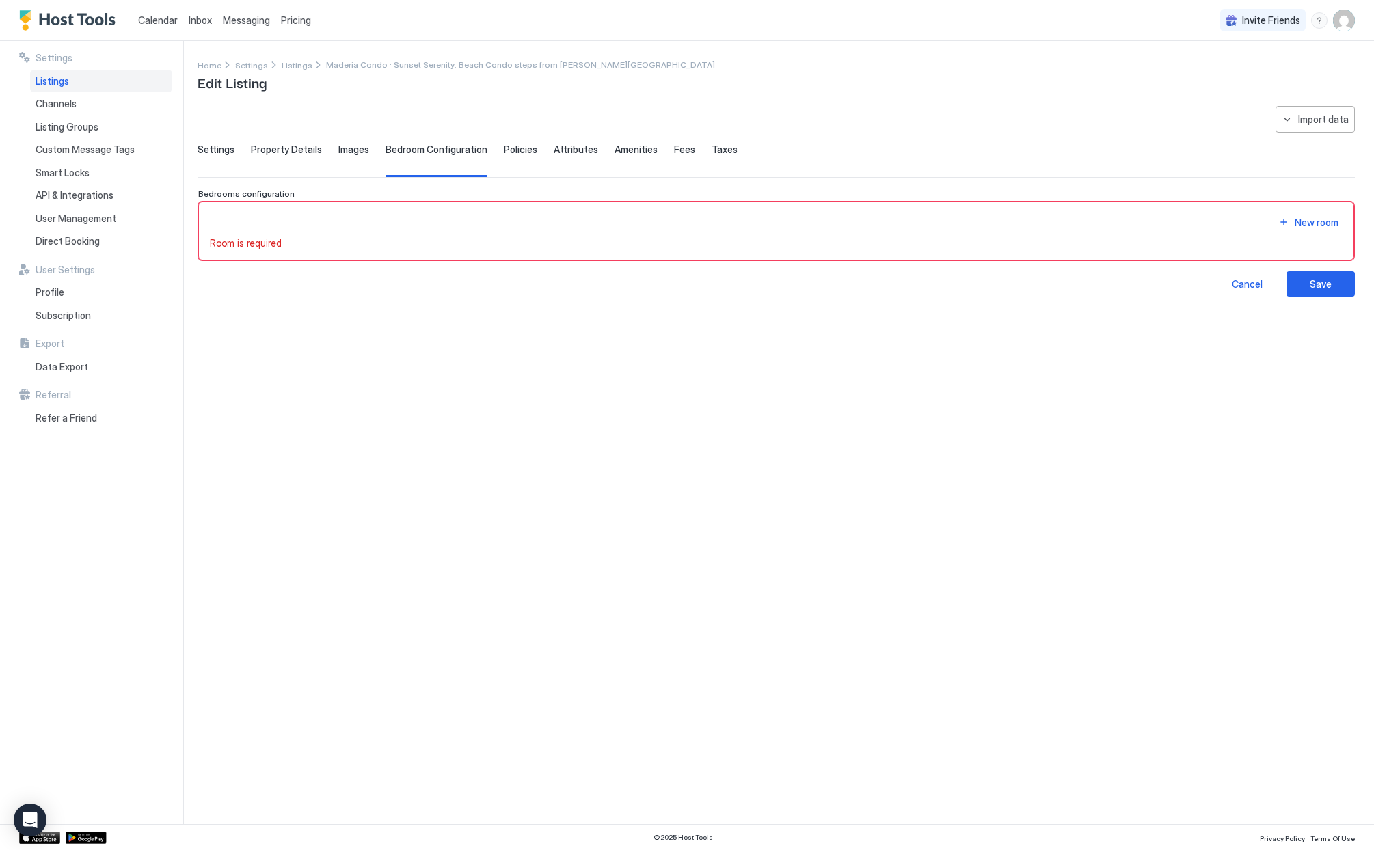
click at [522, 152] on span "Policies" at bounding box center [520, 150] width 33 height 12
click at [212, 147] on span "Settings" at bounding box center [216, 150] width 37 height 12
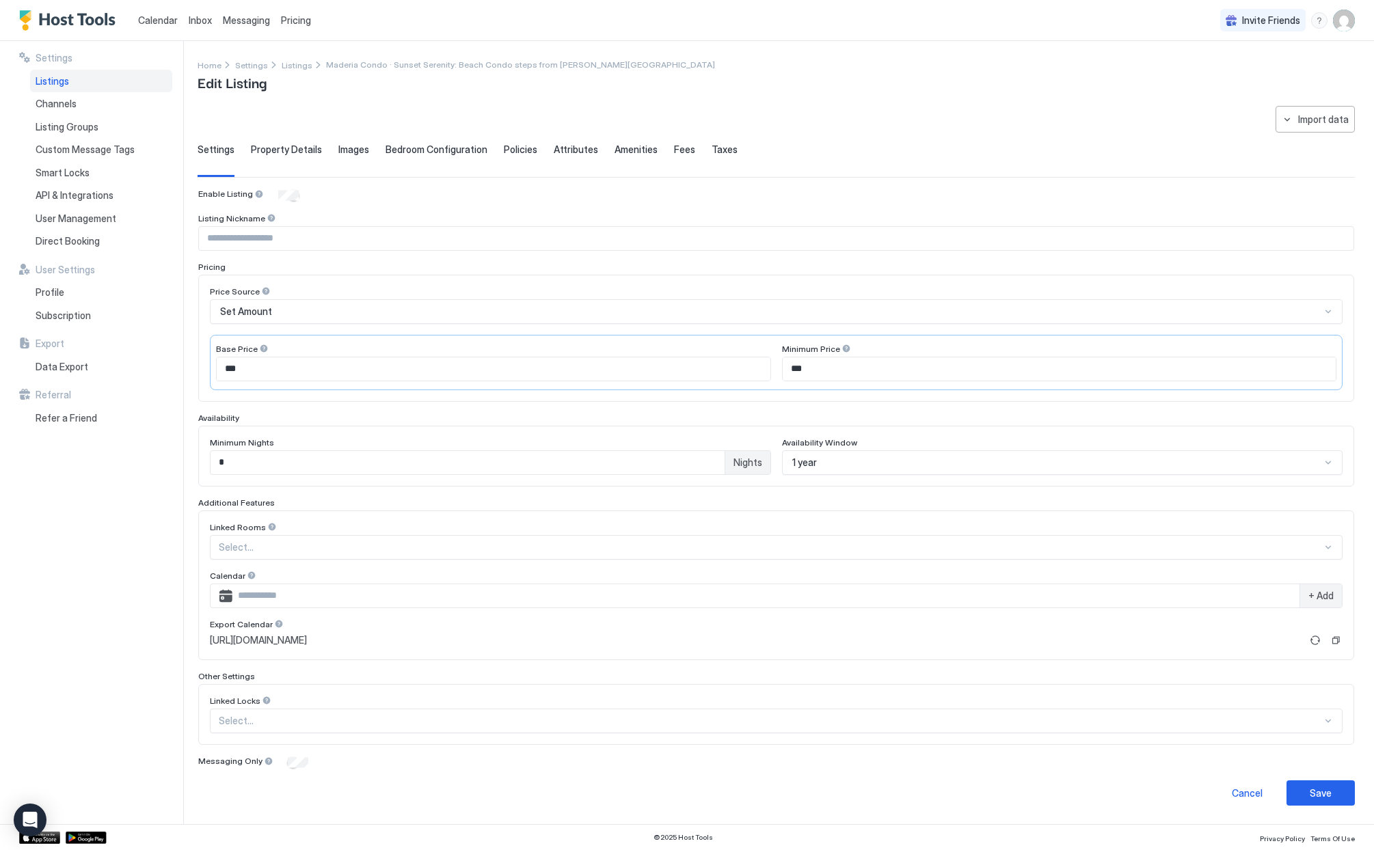
click at [260, 150] on span "Property Details" at bounding box center [286, 150] width 71 height 12
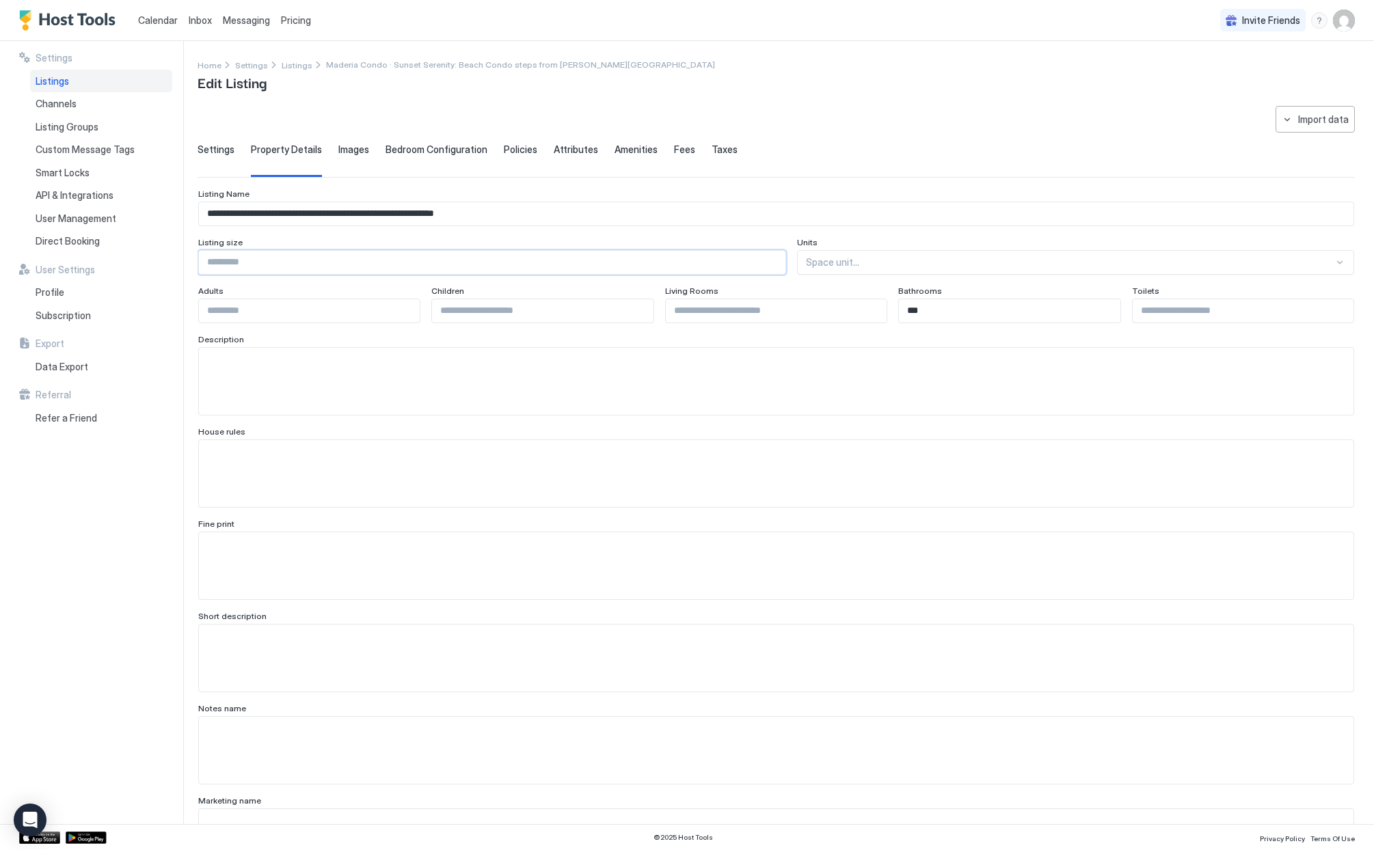
click at [757, 265] on input "Input Field" at bounding box center [492, 262] width 587 height 23
click at [808, 267] on div at bounding box center [1070, 262] width 528 height 12
click at [809, 260] on div at bounding box center [1070, 262] width 528 height 12
click at [351, 157] on div "Images" at bounding box center [353, 160] width 31 height 33
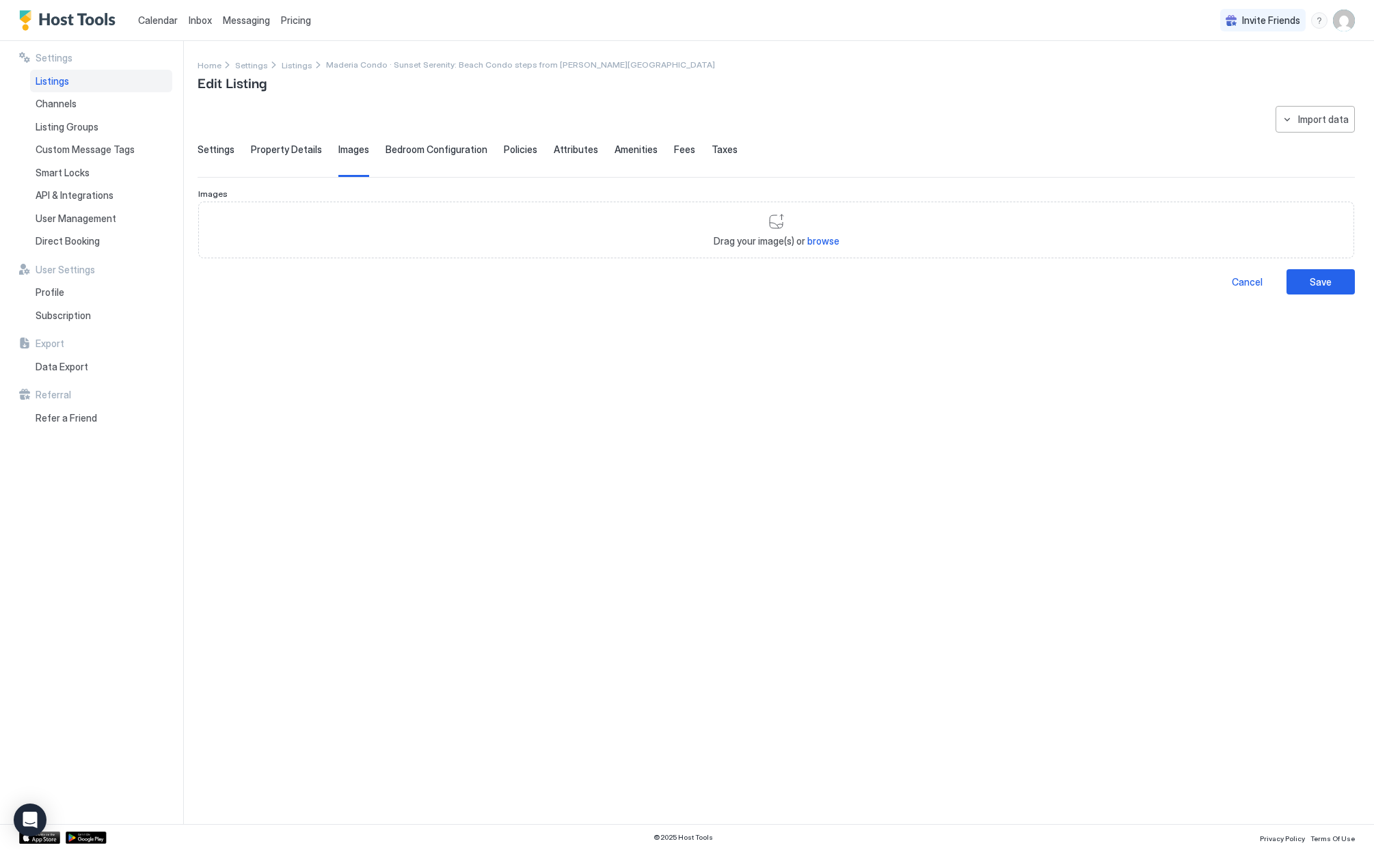
click at [425, 151] on span "Bedroom Configuration" at bounding box center [437, 150] width 102 height 12
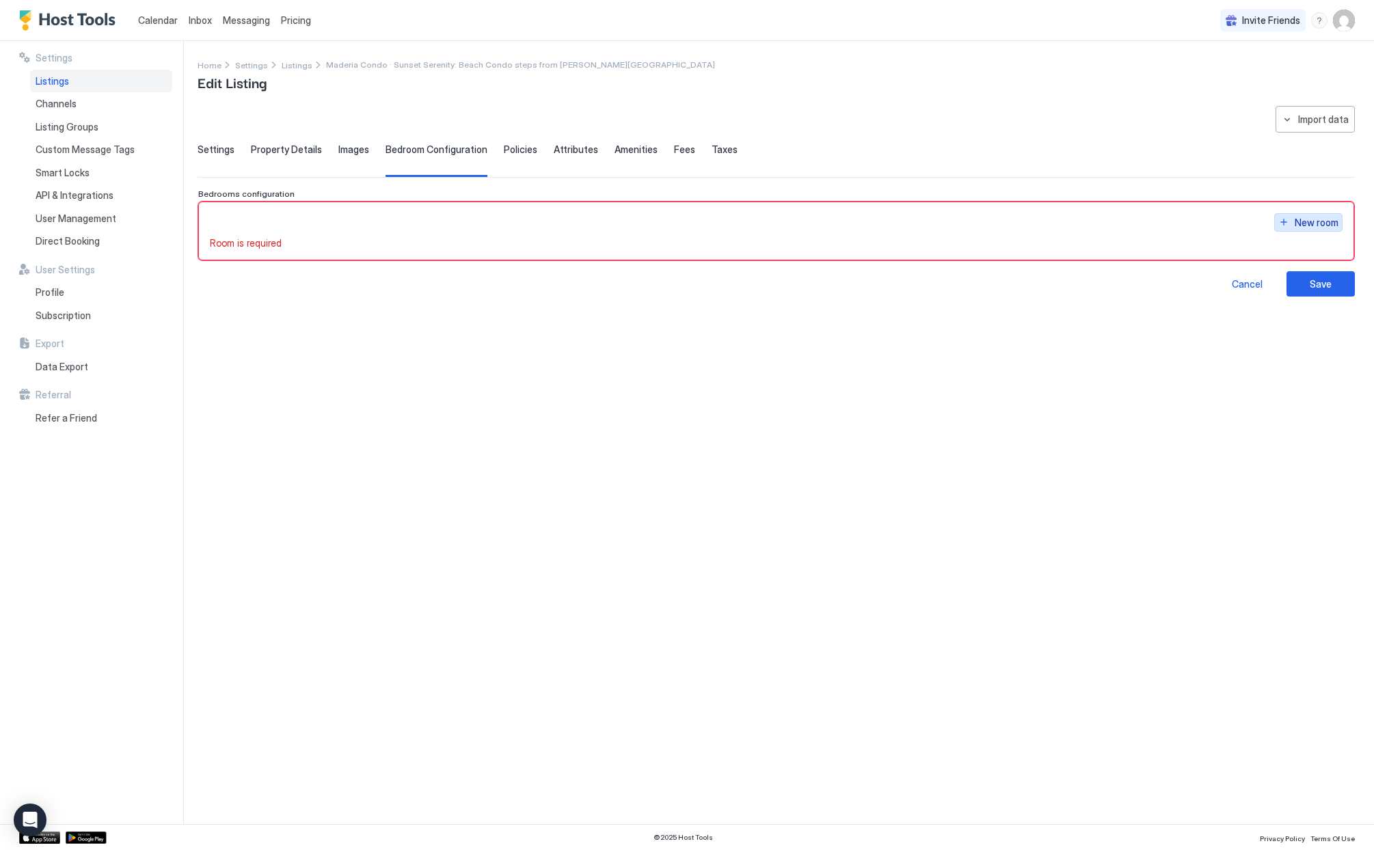
click at [1296, 226] on div "New room" at bounding box center [1317, 222] width 44 height 14
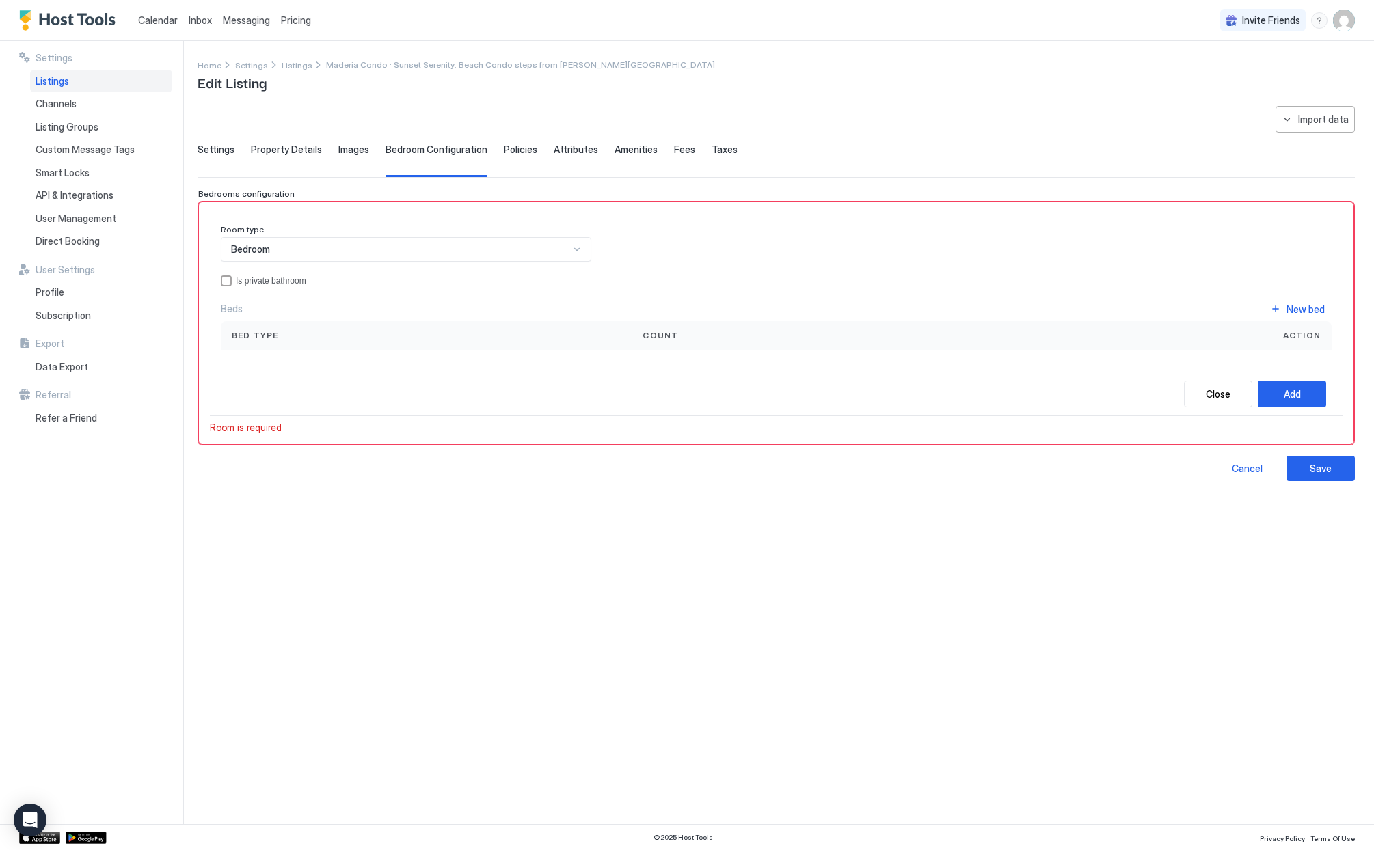
click at [579, 247] on div at bounding box center [576, 249] width 11 height 11
click at [282, 283] on div "Bedroom" at bounding box center [406, 281] width 353 height 10
click at [243, 330] on span "Bed type" at bounding box center [255, 335] width 47 height 12
click at [1286, 393] on div "Add" at bounding box center [1292, 394] width 17 height 14
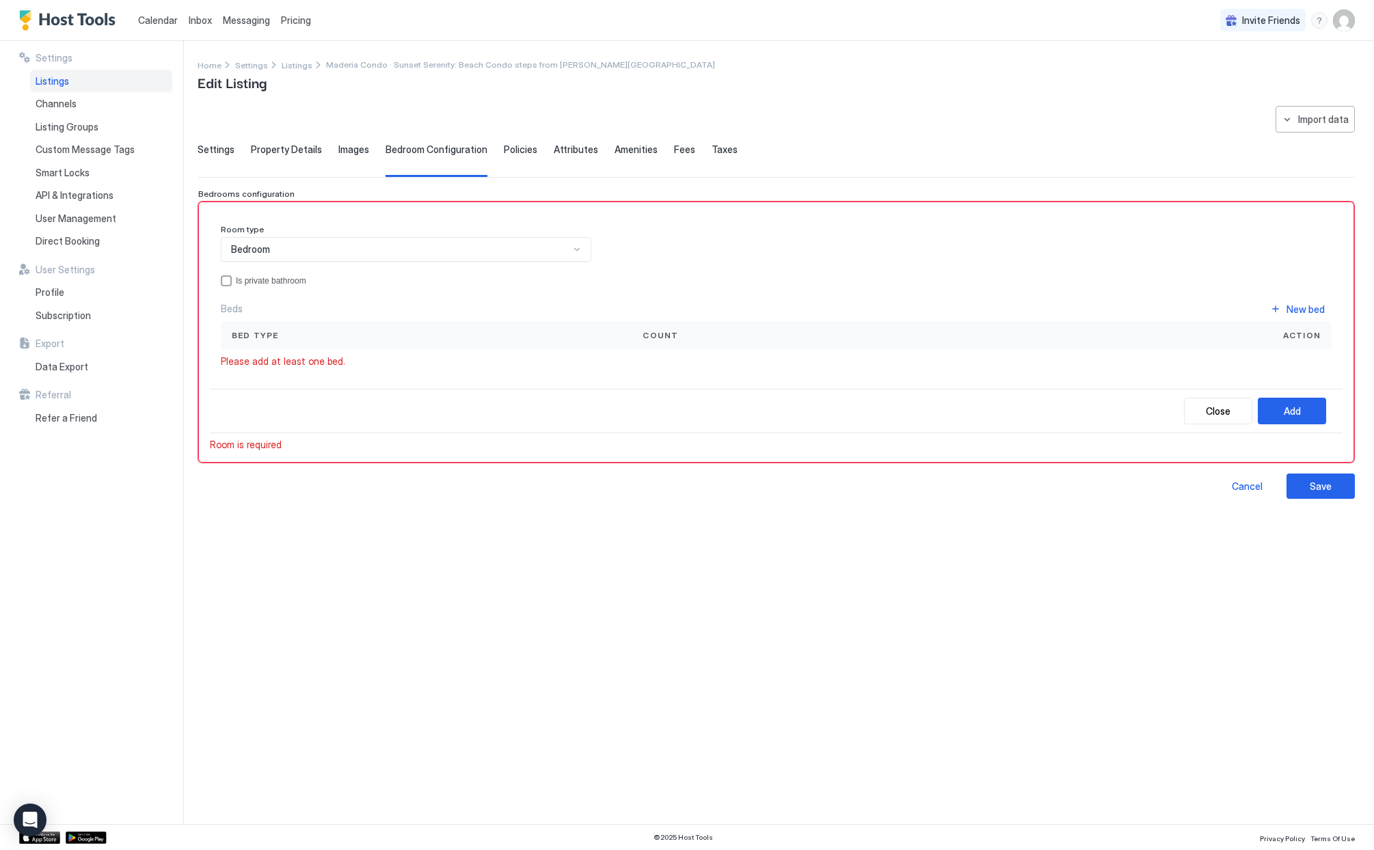
click at [342, 336] on div "Bed type" at bounding box center [426, 335] width 389 height 12
drag, startPoint x: 230, startPoint y: 334, endPoint x: 305, endPoint y: 335, distance: 74.5
click at [305, 335] on div "Bed type" at bounding box center [426, 335] width 411 height 29
click at [1213, 415] on div "Close" at bounding box center [1218, 411] width 25 height 14
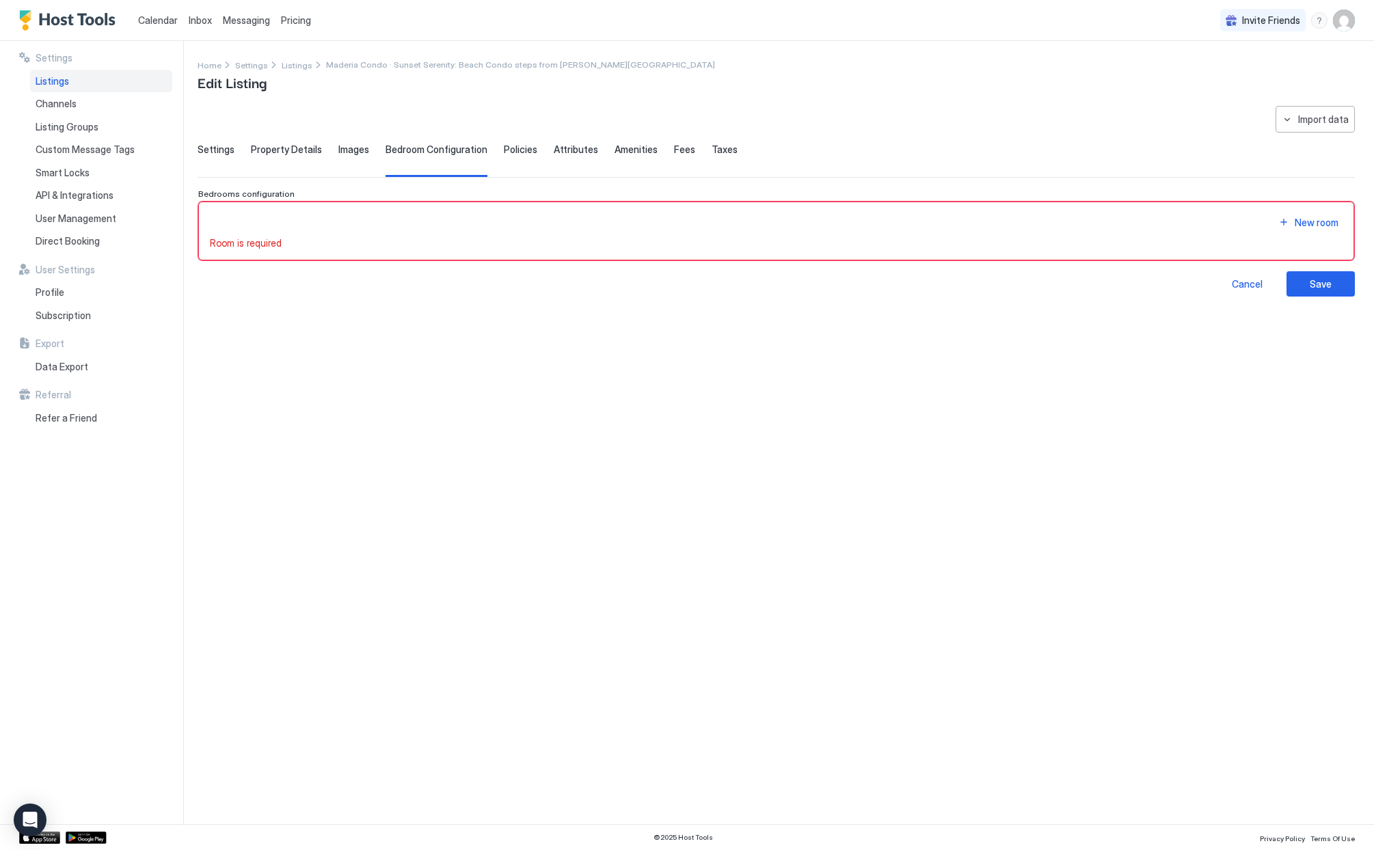
click at [511, 146] on span "Policies" at bounding box center [520, 150] width 33 height 12
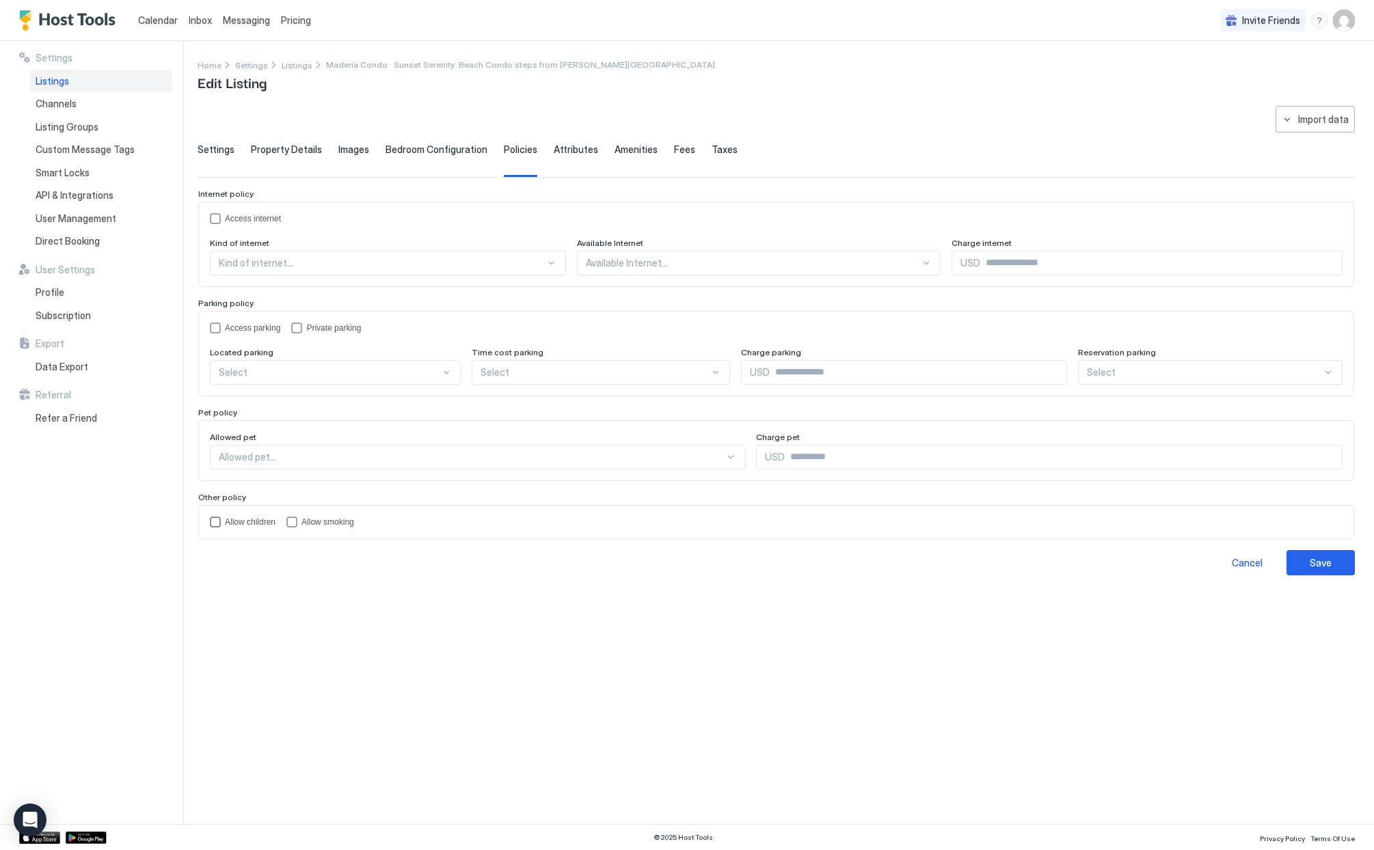
click at [214, 520] on div "childrenAllowed" at bounding box center [215, 522] width 11 height 11
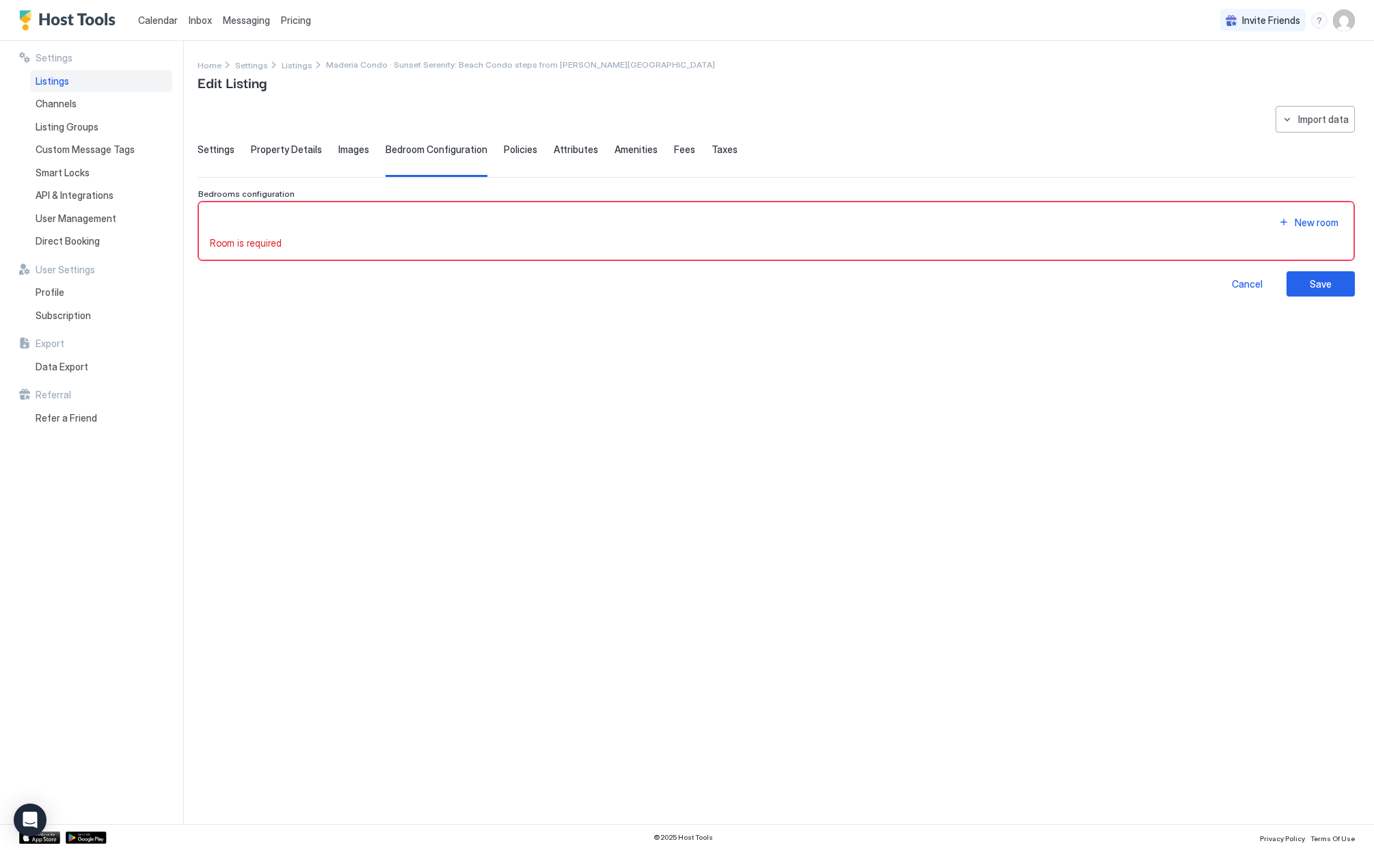
click at [580, 149] on span "Attributes" at bounding box center [576, 150] width 44 height 12
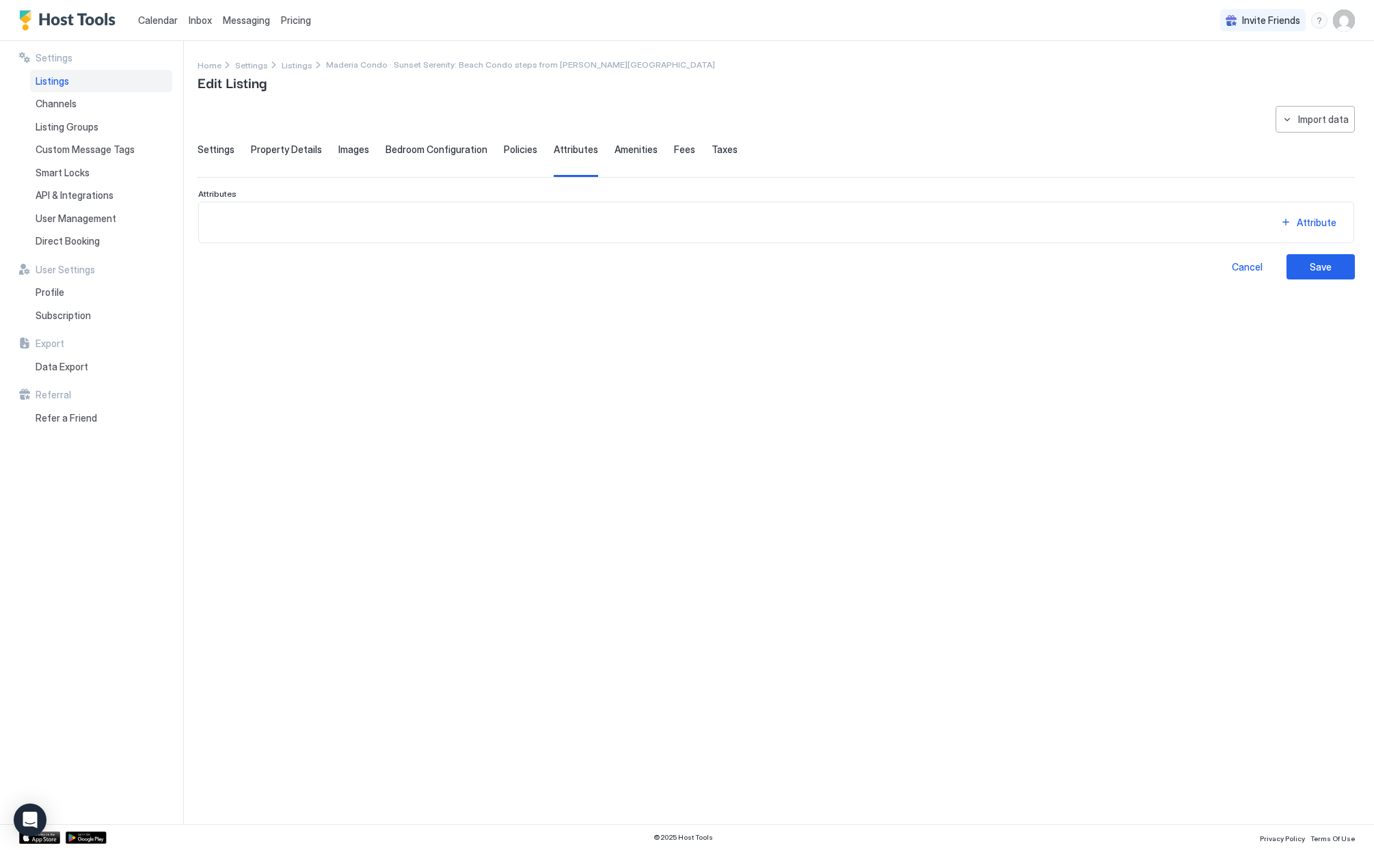
click at [453, 154] on span "Bedroom Configuration" at bounding box center [437, 150] width 102 height 12
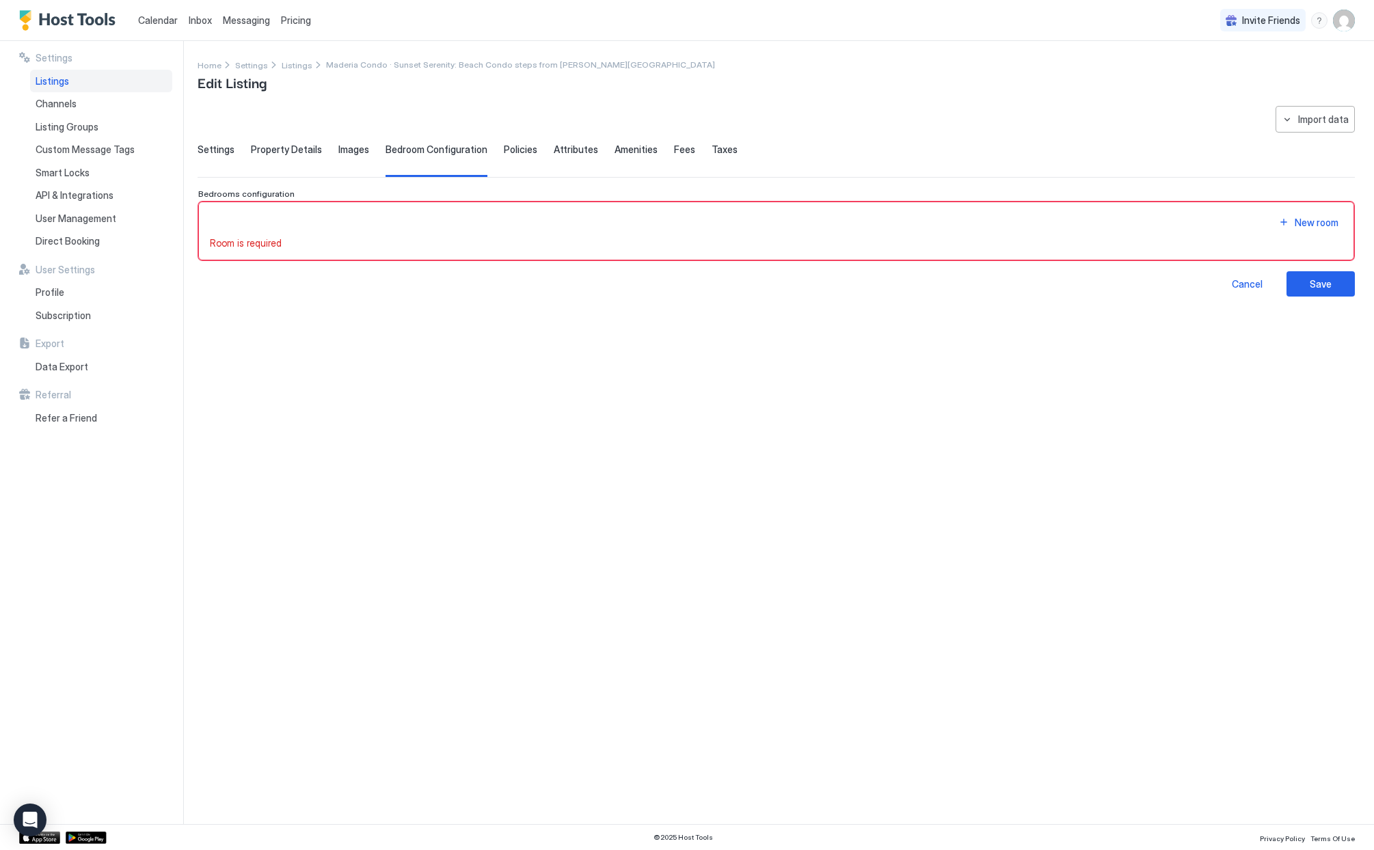
click at [625, 154] on span "Amenities" at bounding box center [636, 150] width 43 height 12
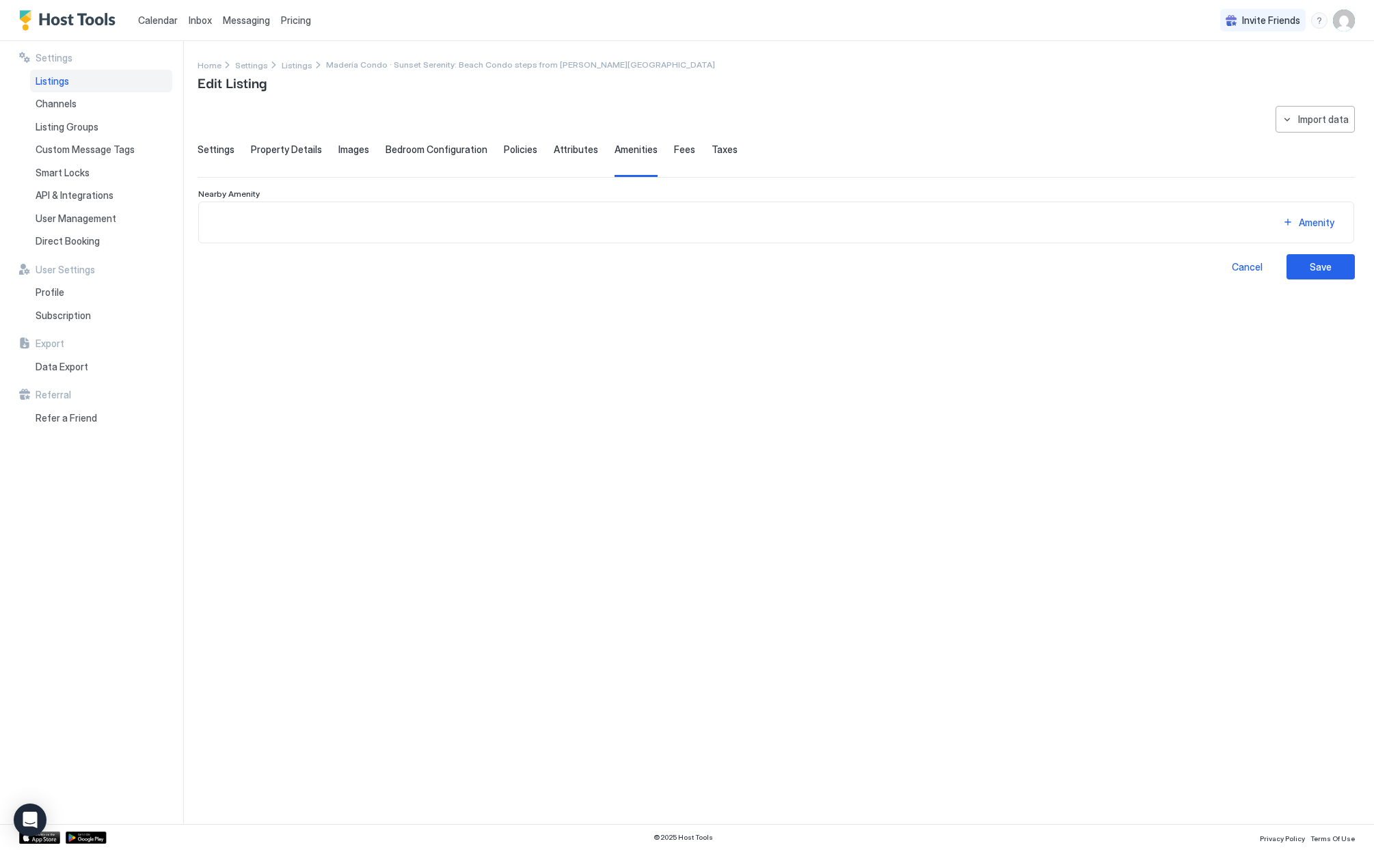
click at [676, 151] on span "Fees" at bounding box center [684, 150] width 21 height 12
click at [720, 149] on span "Taxes" at bounding box center [725, 150] width 26 height 12
click at [214, 150] on span "Settings" at bounding box center [216, 150] width 37 height 12
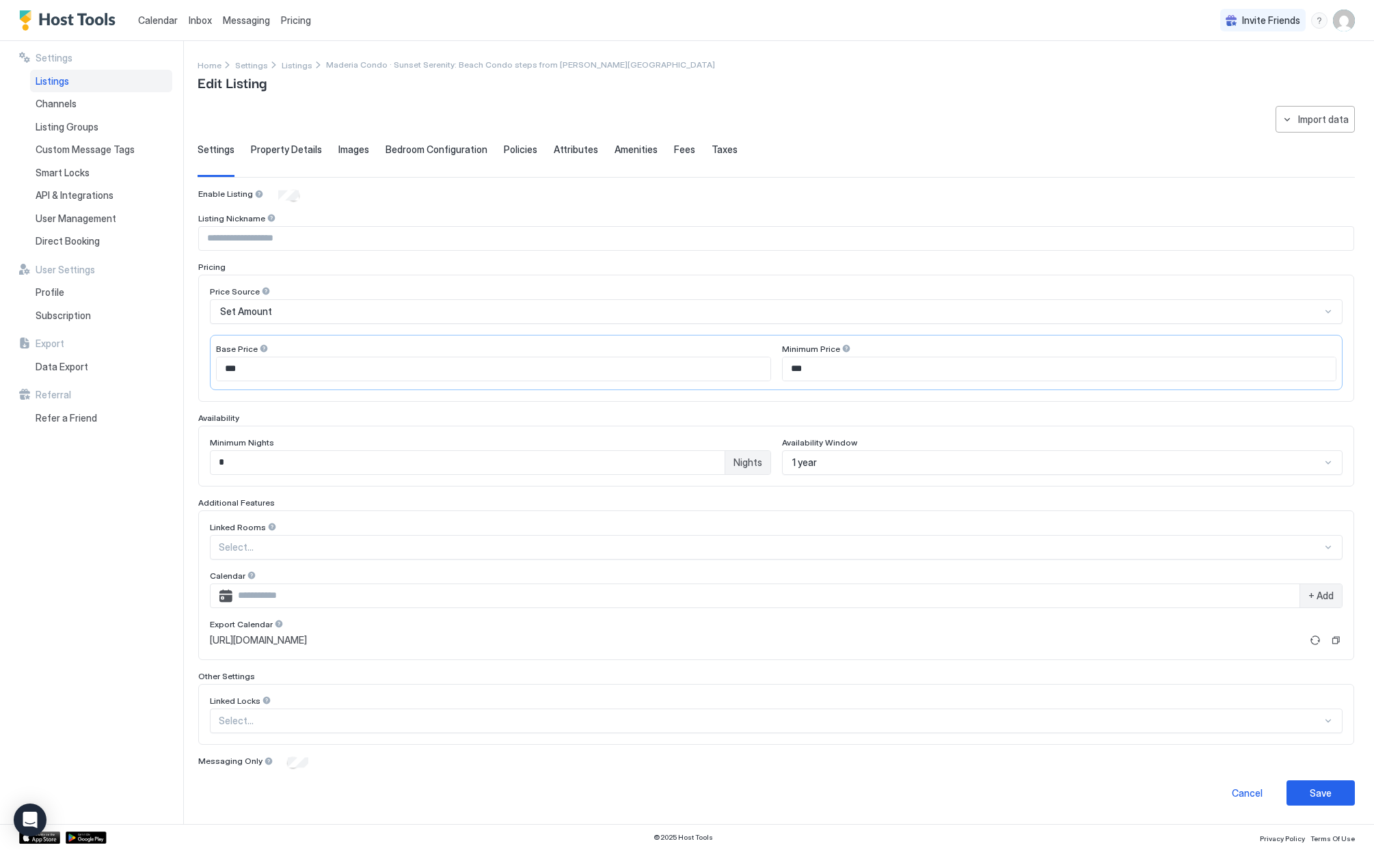
click at [292, 21] on span "Pricing" at bounding box center [296, 20] width 30 height 12
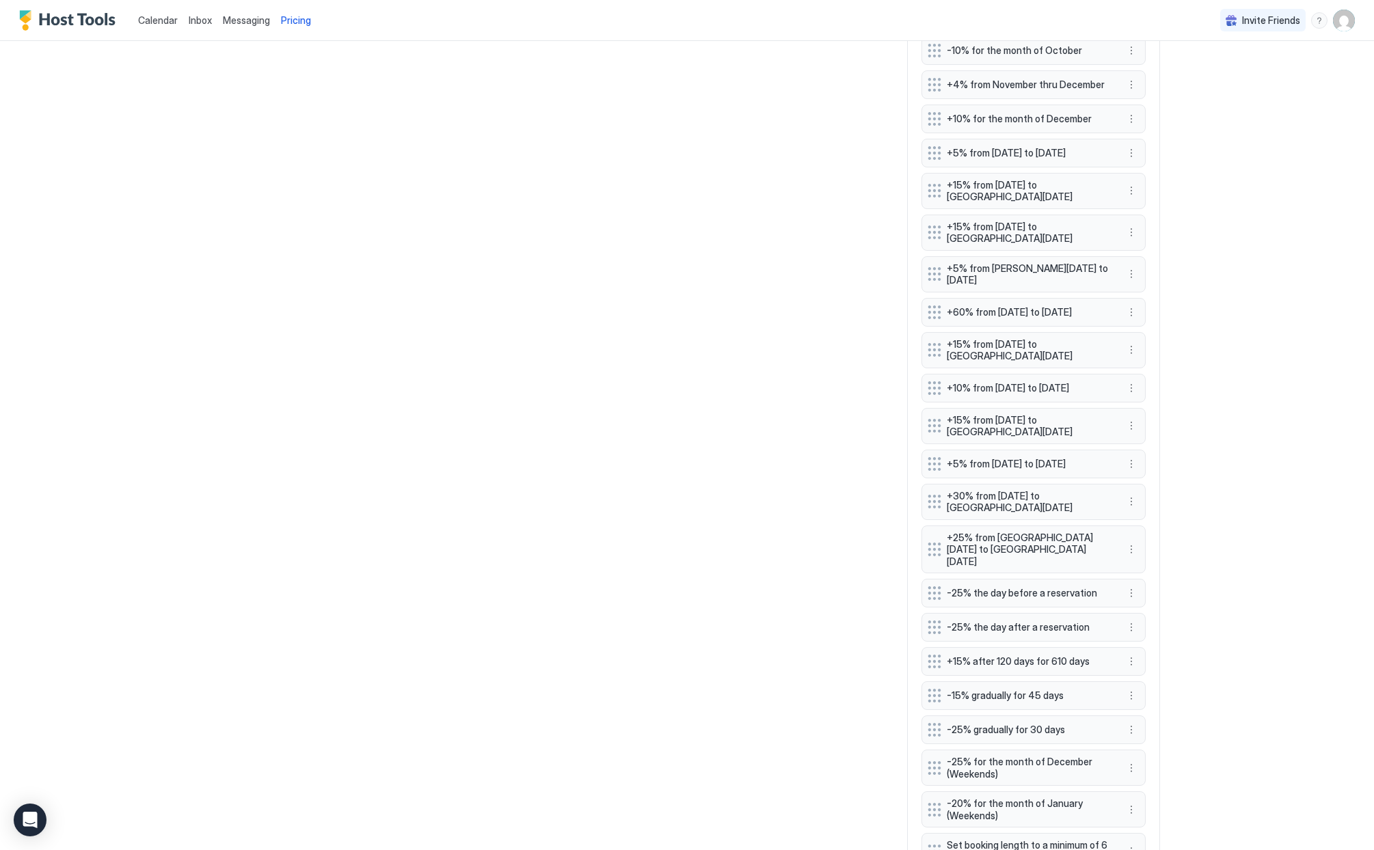
scroll to position [1036, 0]
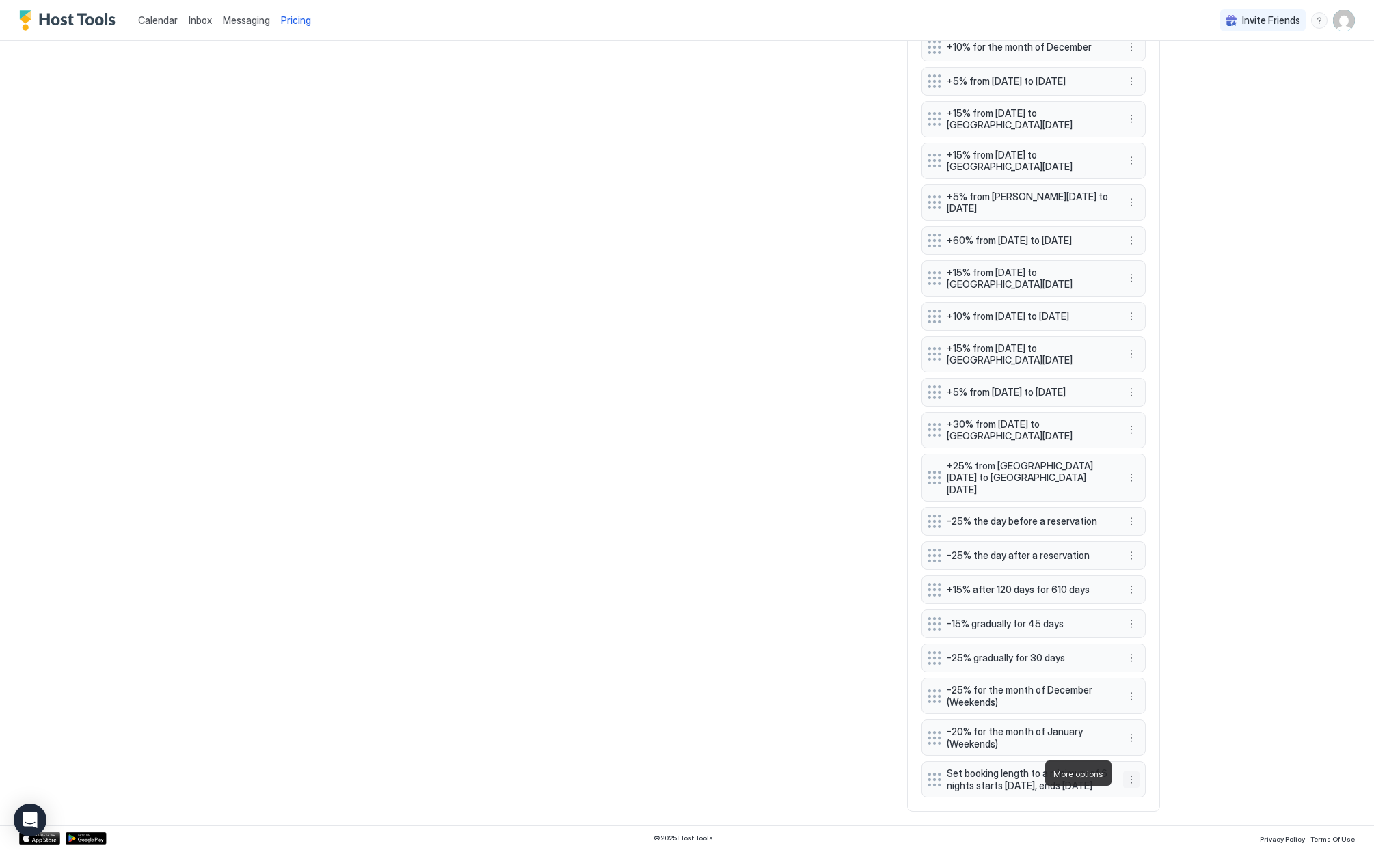
click at [1127, 772] on button "More options" at bounding box center [1131, 780] width 16 height 16
click at [1141, 790] on span "Edit" at bounding box center [1147, 792] width 15 height 10
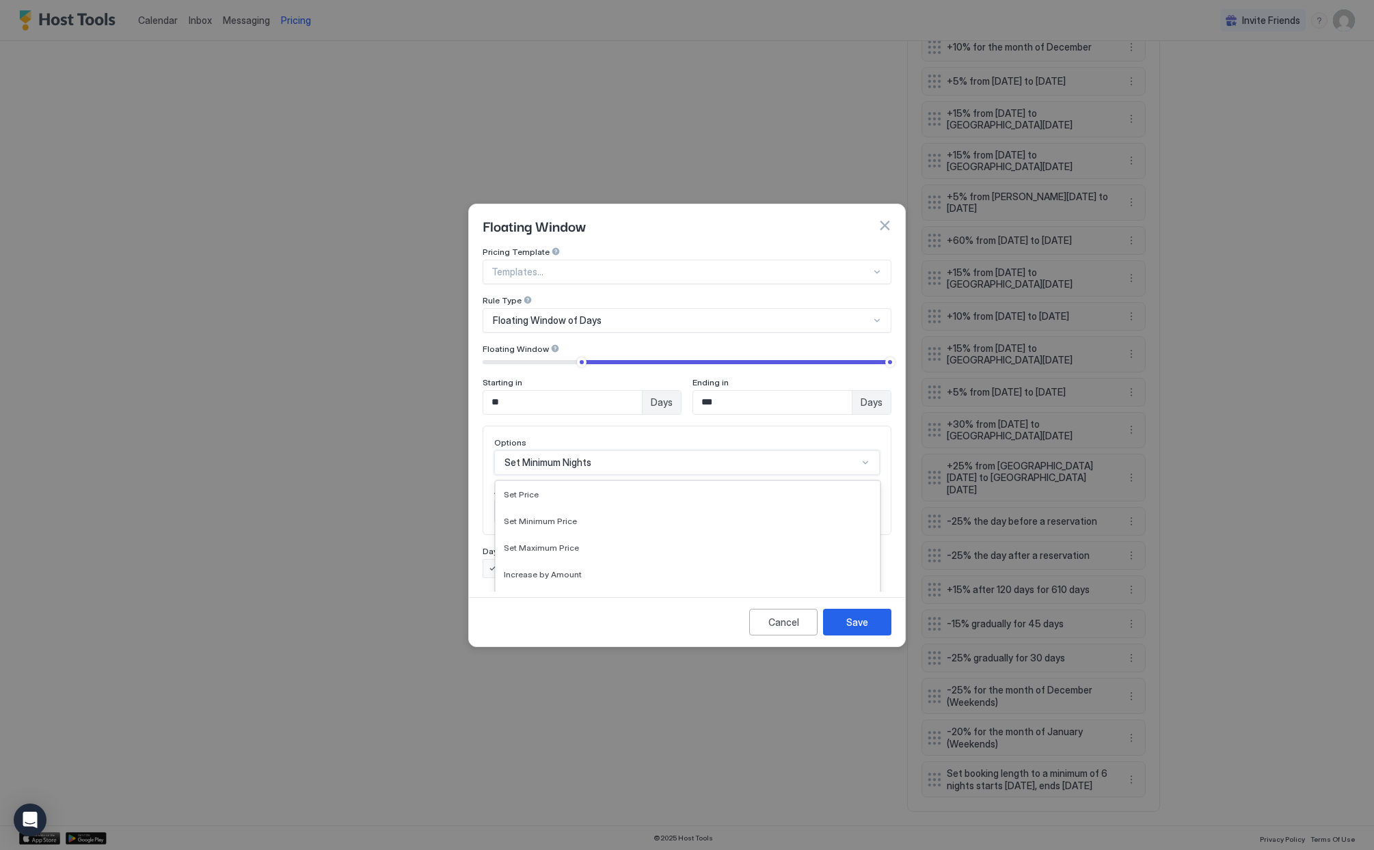
scroll to position [70, 0]
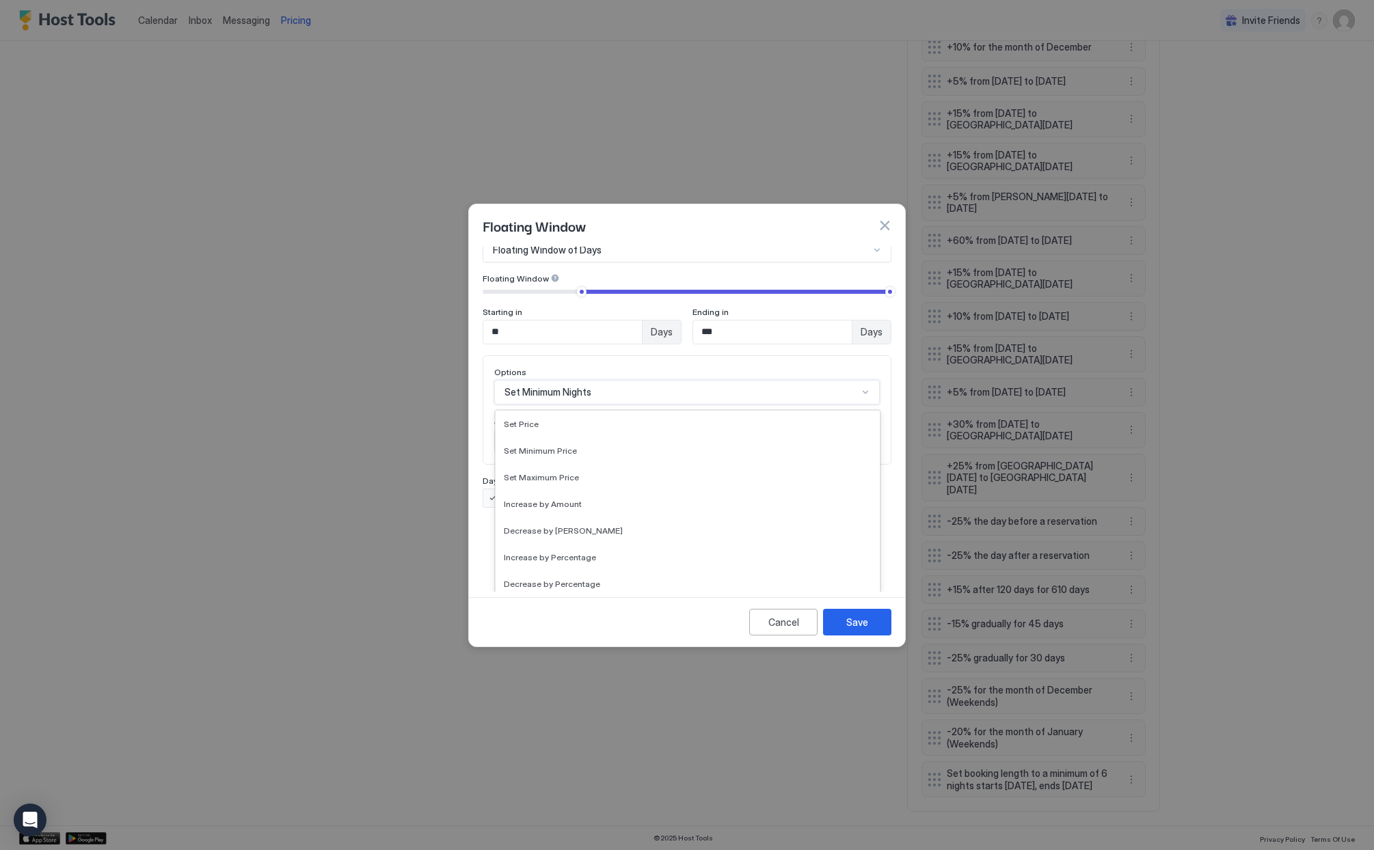
click at [861, 405] on div "Set Minimum Nights selected, 14 of 17. 17 results available. Use Up and Down to…" at bounding box center [687, 392] width 386 height 25
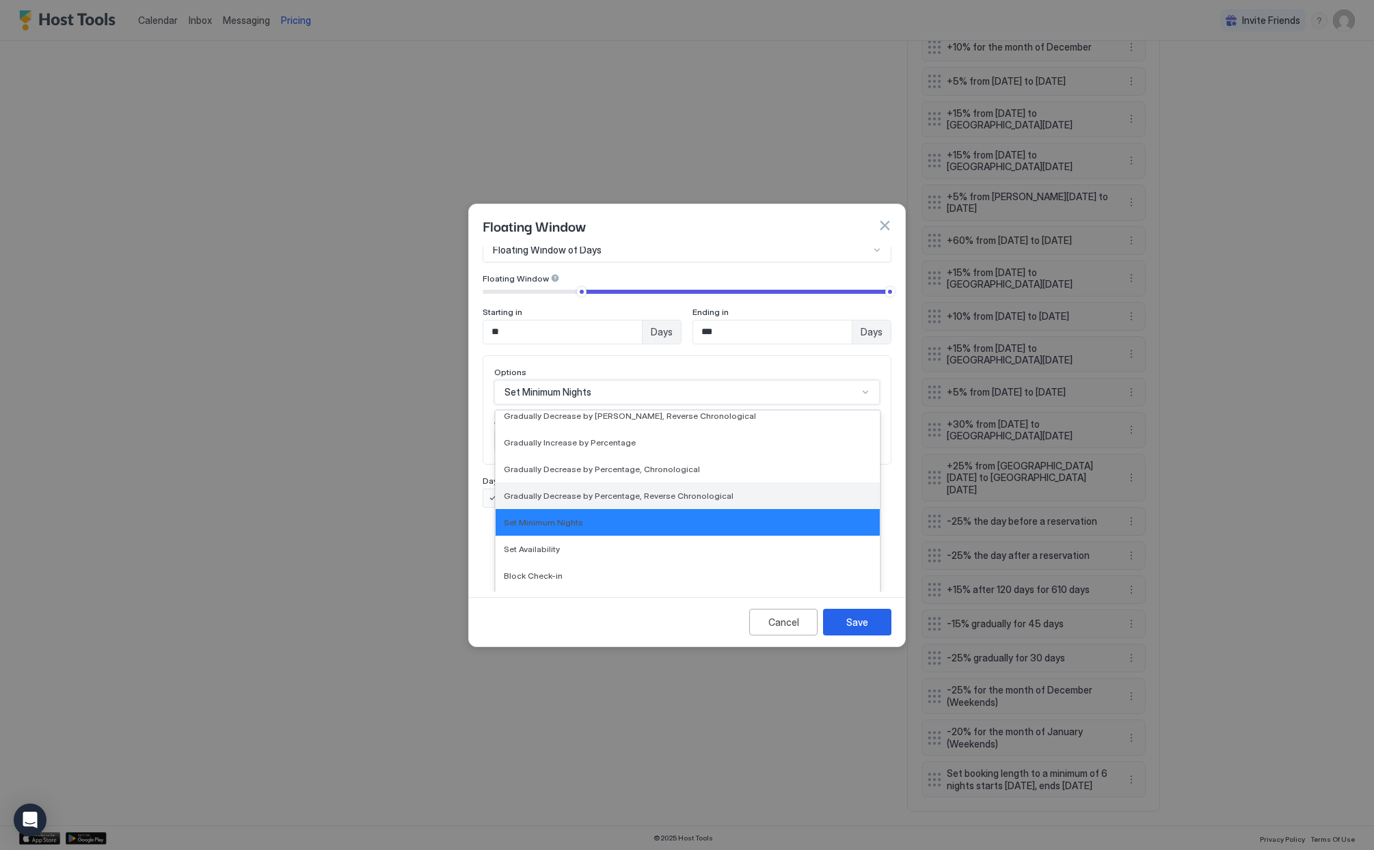
scroll to position [0, 0]
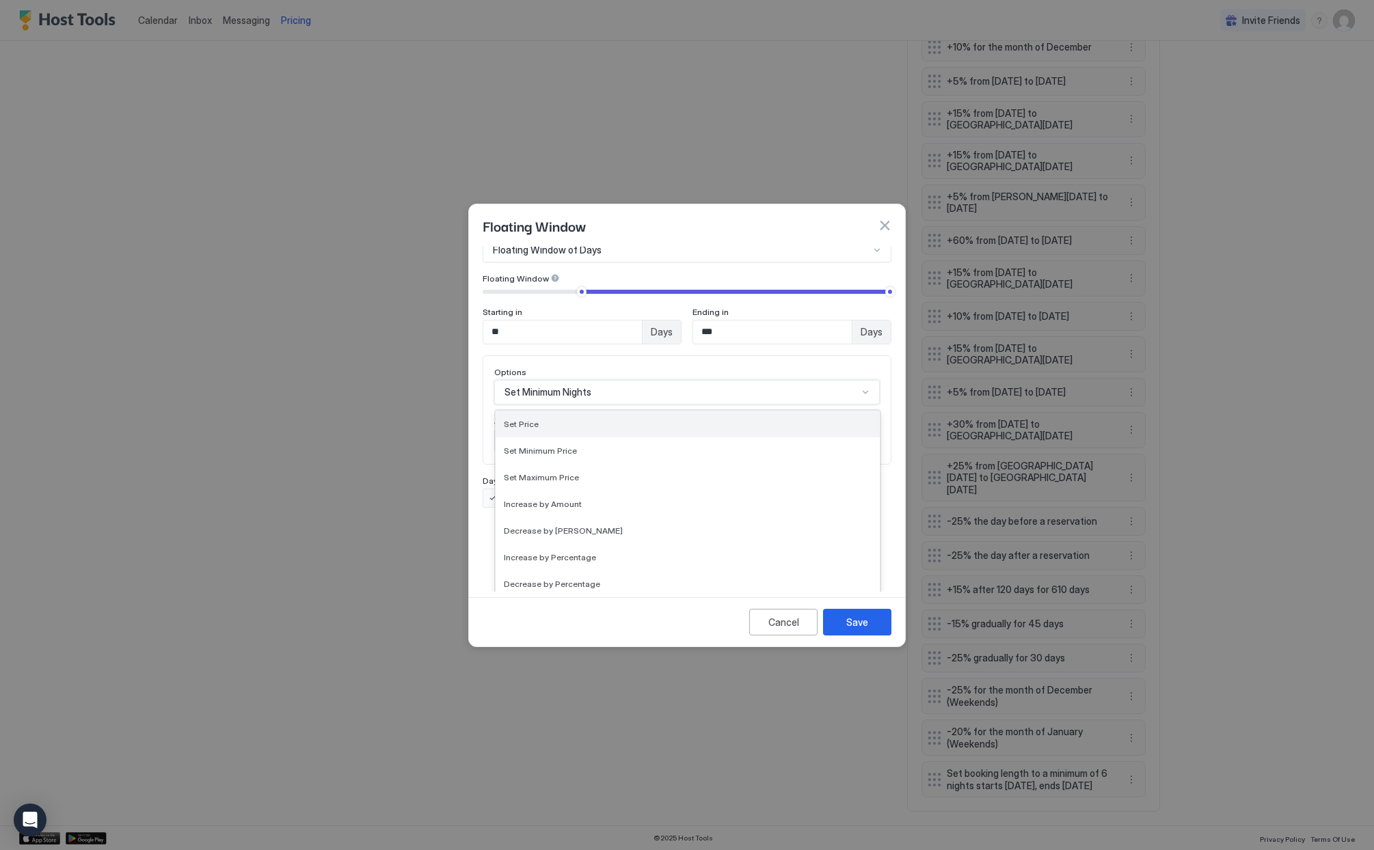
click at [515, 417] on div "Set Price" at bounding box center [688, 424] width 384 height 27
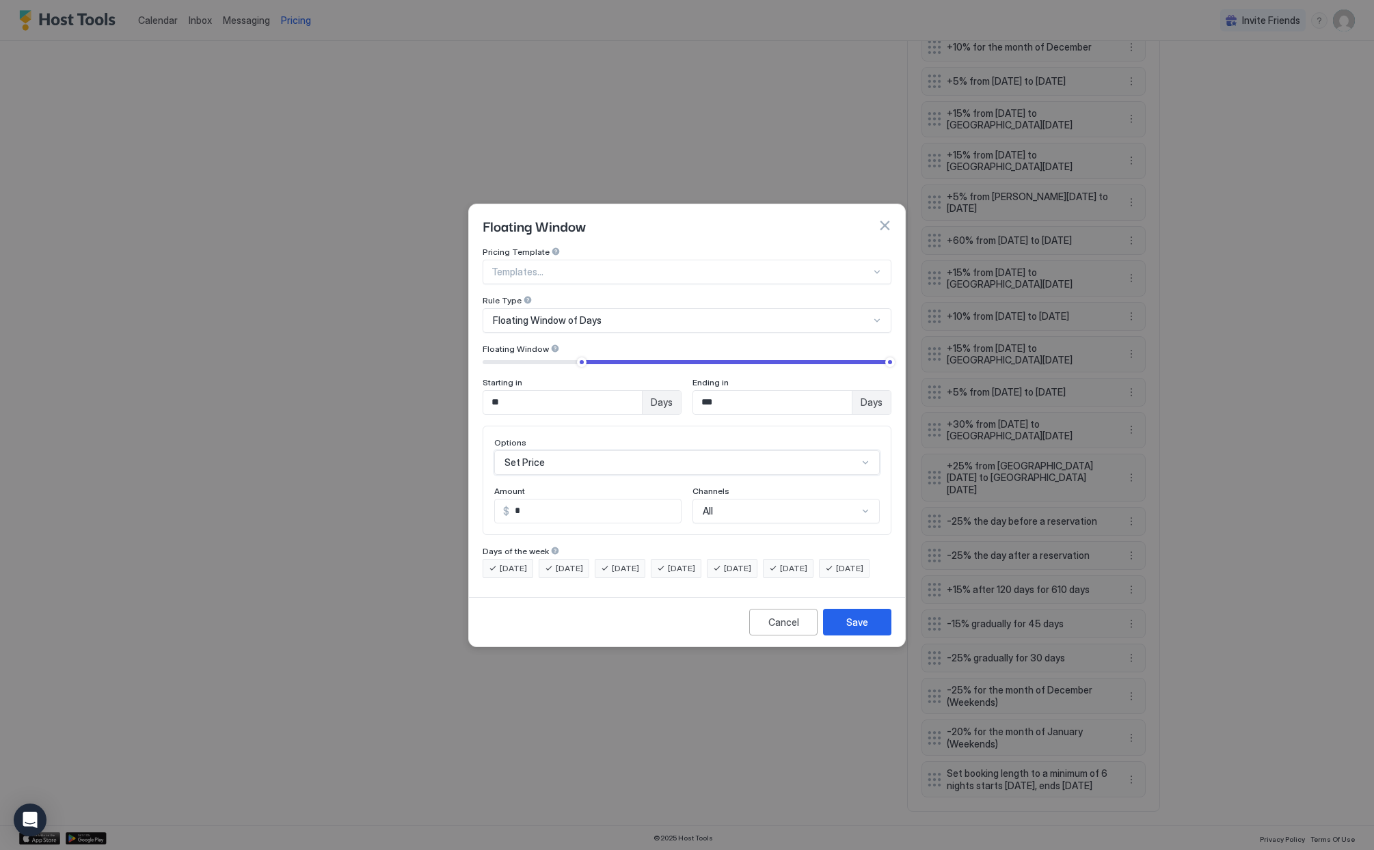
scroll to position [70, 0]
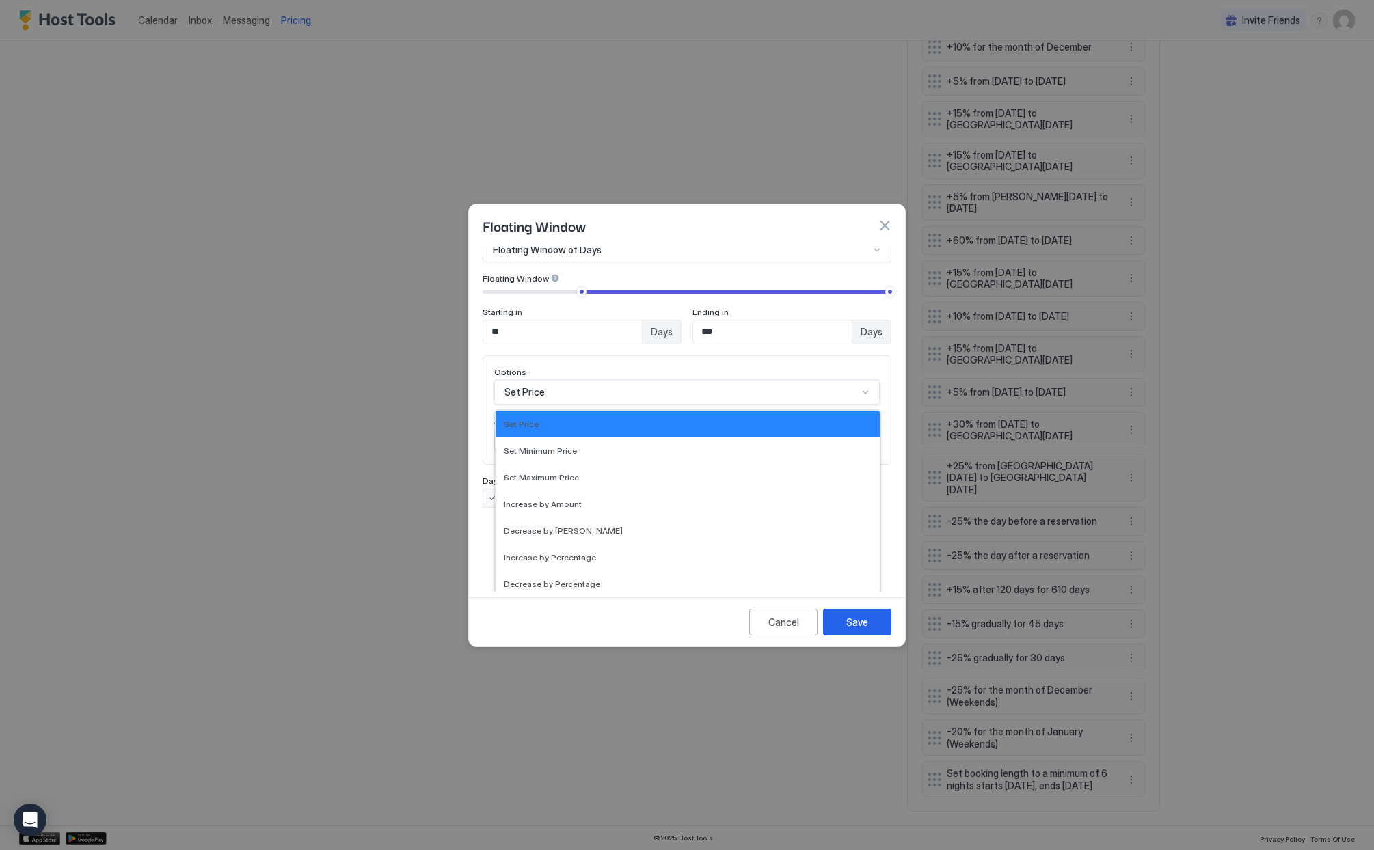
click at [863, 405] on div "option Set Price, selected. Set Price selected, 1 of 17. 17 results available. …" at bounding box center [687, 392] width 386 height 25
click at [537, 446] on span "Set Minimum Price" at bounding box center [540, 451] width 73 height 10
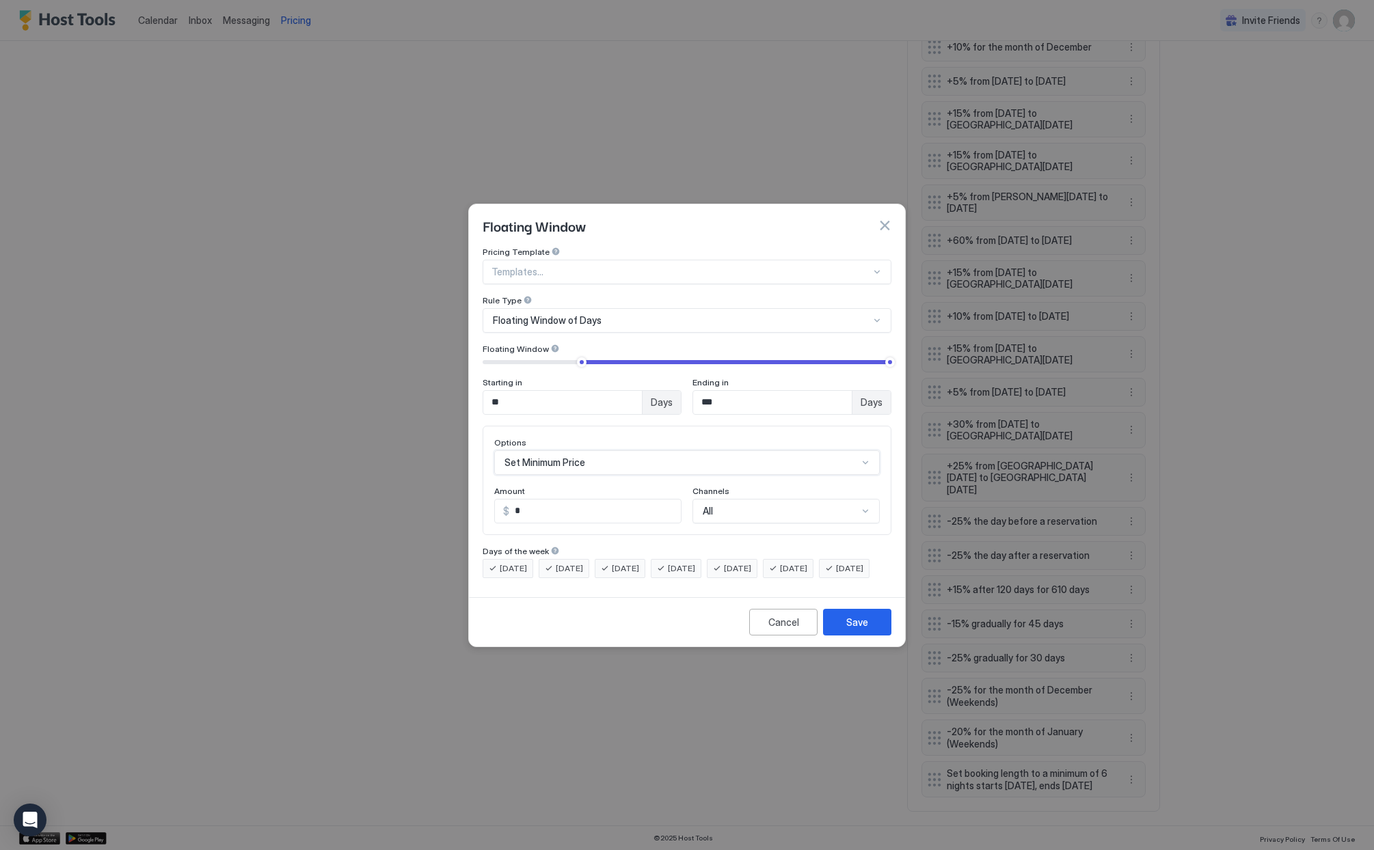
scroll to position [0, 0]
click at [772, 630] on div "Cancel" at bounding box center [783, 622] width 31 height 14
